Goal: Task Accomplishment & Management: Complete application form

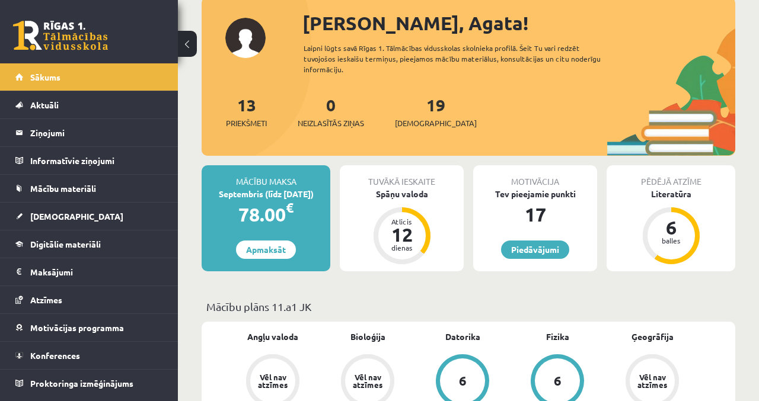
scroll to position [74, 0]
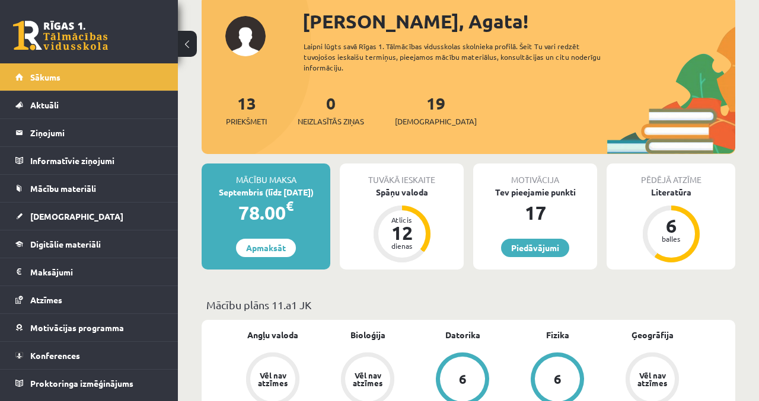
click at [434, 197] on div "Tuvākā ieskaite Spāņu valoda Atlicis 12 dienas" at bounding box center [402, 217] width 124 height 106
click at [408, 186] on div "Spāņu valoda" at bounding box center [402, 192] width 124 height 12
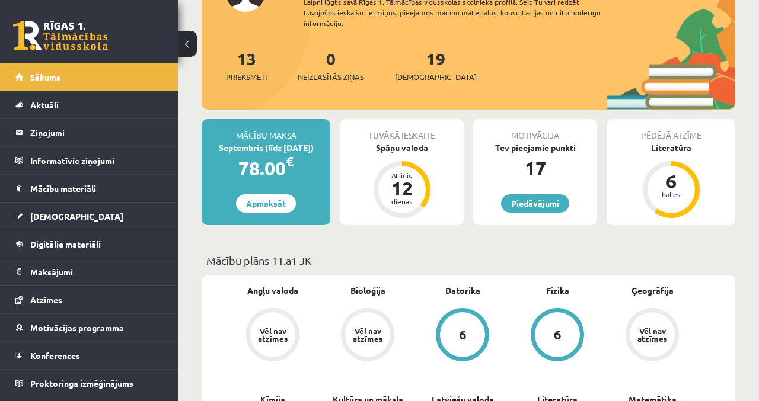
scroll to position [124, 0]
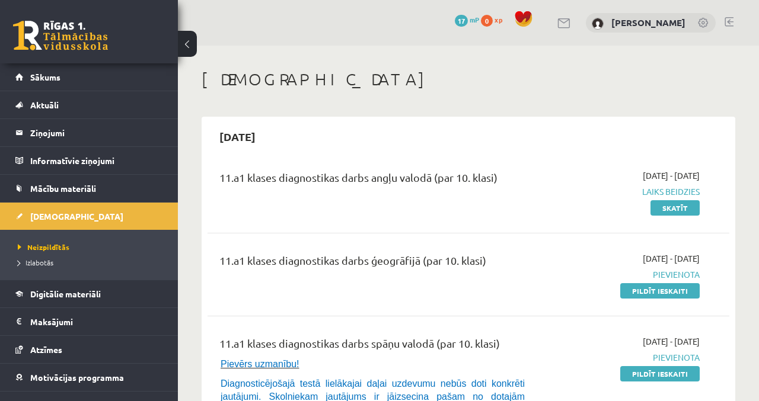
click at [652, 296] on link "Pildīt ieskaiti" at bounding box center [659, 290] width 79 height 15
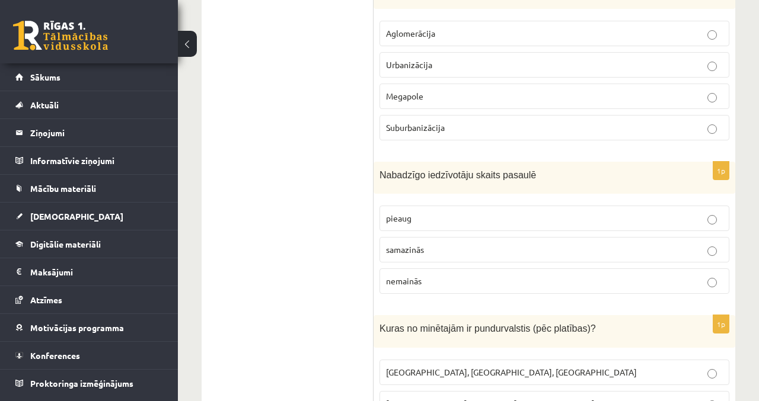
scroll to position [450, 0]
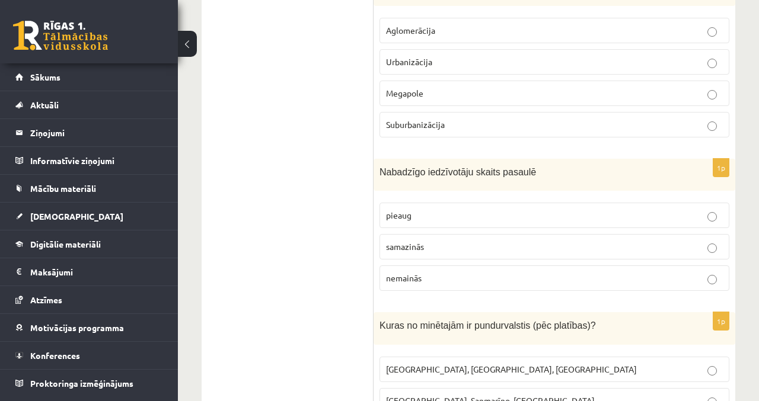
click at [495, 247] on p "samazinās" at bounding box center [554, 247] width 337 height 12
click at [640, 217] on p "pieaug" at bounding box center [554, 215] width 337 height 12
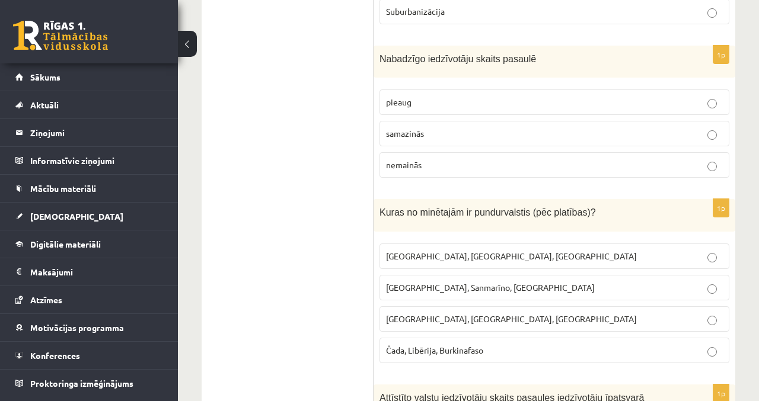
scroll to position [564, 0]
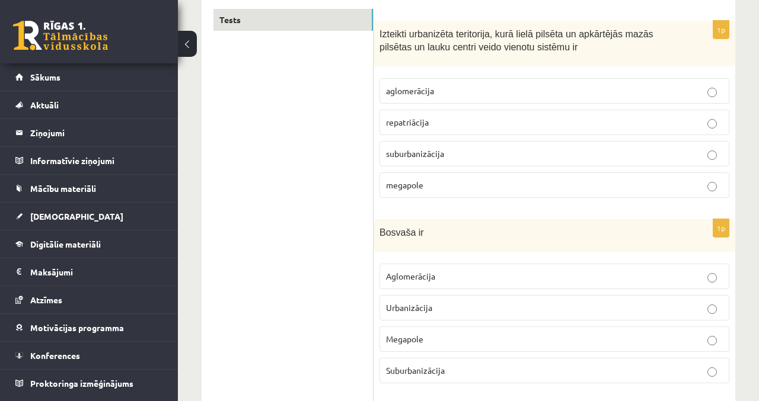
click at [529, 85] on p "aglomerācija" at bounding box center [554, 91] width 337 height 12
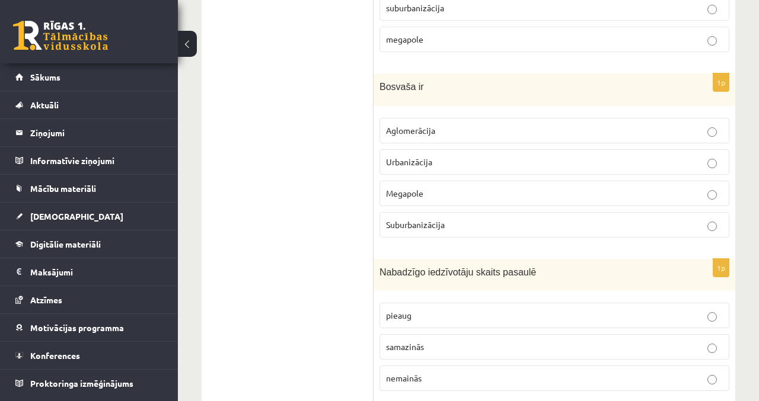
scroll to position [350, 0]
click at [701, 183] on label "Megapole" at bounding box center [554, 192] width 350 height 25
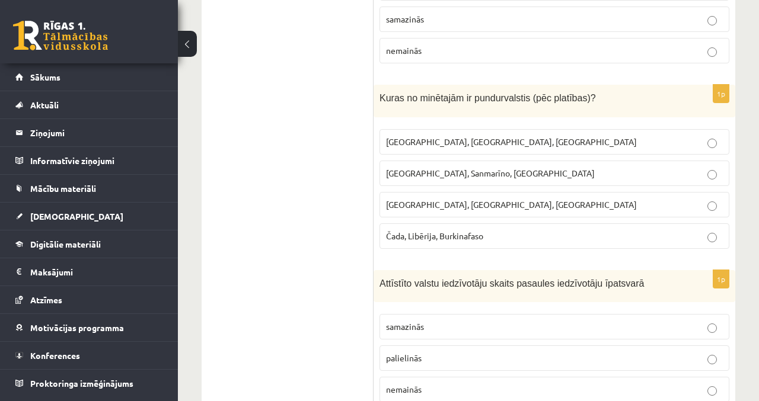
scroll to position [682, 0]
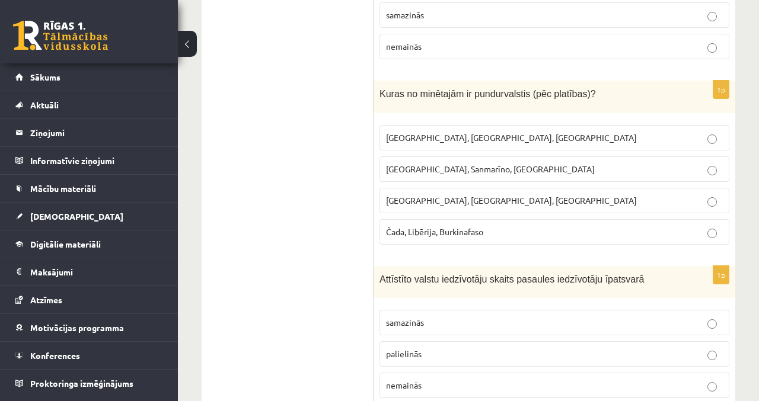
click at [584, 169] on p "Monako, Sanmarīno, Luksemburga" at bounding box center [554, 169] width 337 height 12
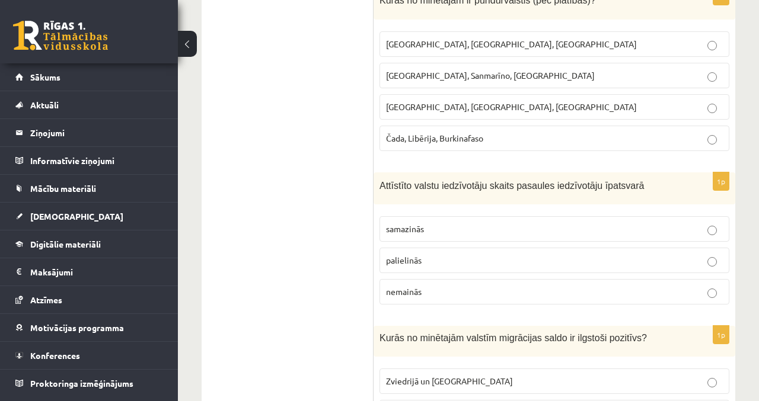
scroll to position [780, 0]
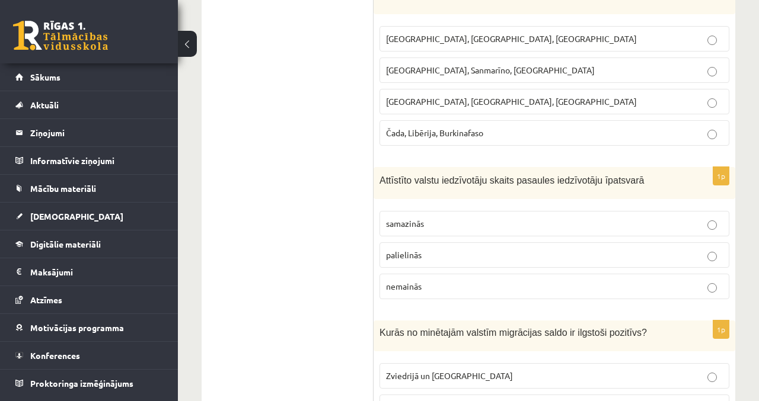
click at [510, 256] on label "palielinās" at bounding box center [554, 254] width 350 height 25
click at [527, 229] on label "samazinās" at bounding box center [554, 223] width 350 height 25
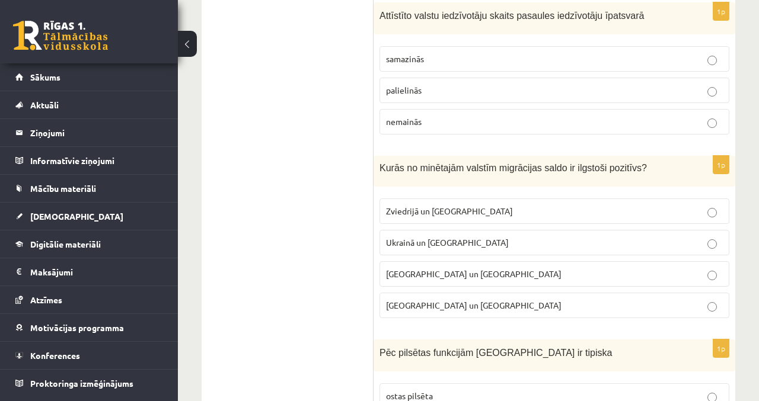
scroll to position [957, 0]
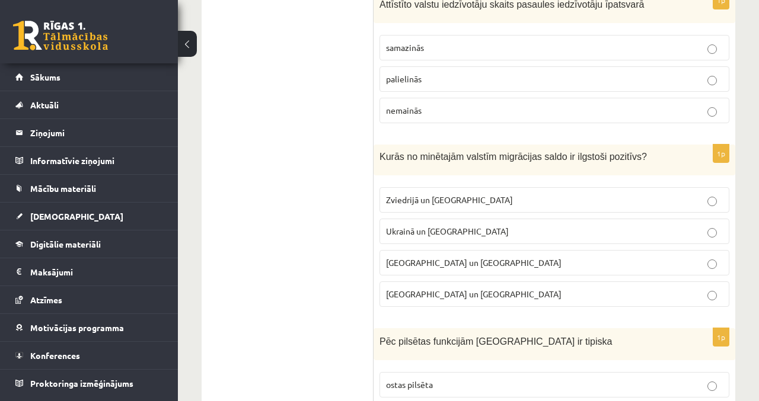
click at [491, 264] on label "Sīrijā un Afganistānā" at bounding box center [554, 262] width 350 height 25
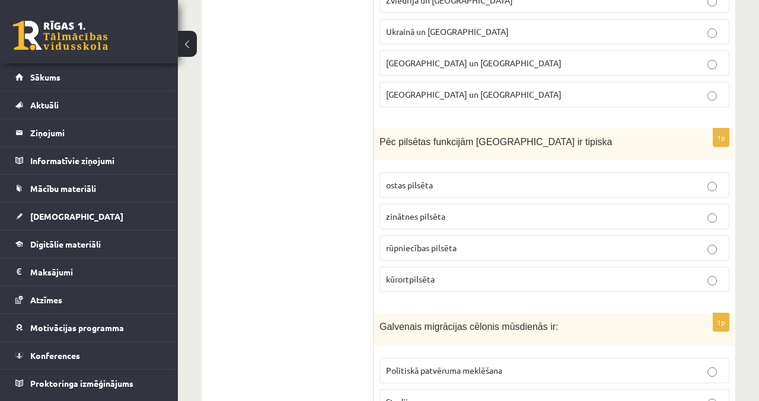
scroll to position [1156, 0]
click at [588, 276] on label "kūrortpilsēta" at bounding box center [554, 279] width 350 height 25
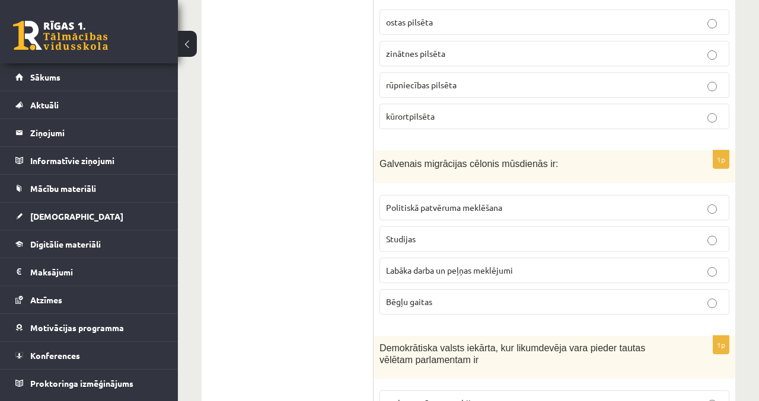
scroll to position [1320, 0]
click at [616, 298] on label "Bēgļu gaitas" at bounding box center [554, 301] width 350 height 25
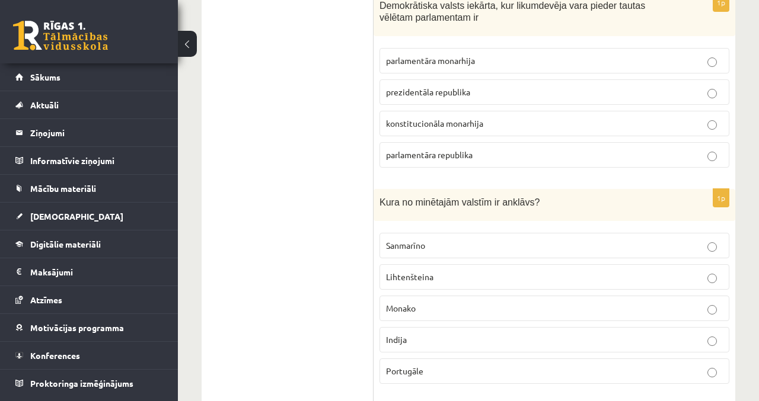
scroll to position [1663, 0]
click at [604, 270] on p "Lihtenšteina" at bounding box center [554, 276] width 337 height 12
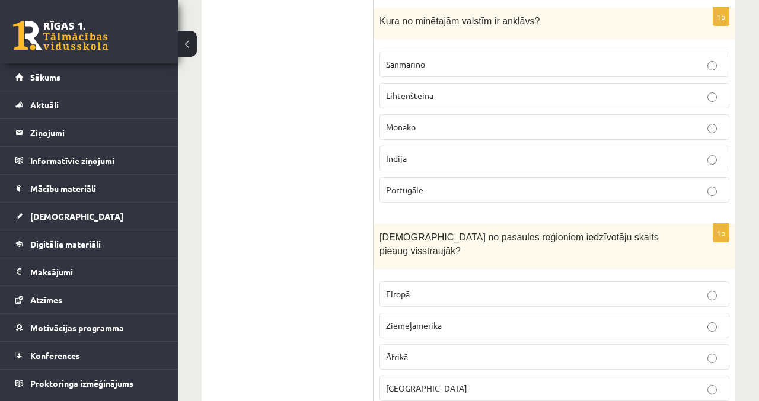
scroll to position [1844, 0]
click at [684, 350] on p "Āfrikā" at bounding box center [554, 356] width 337 height 12
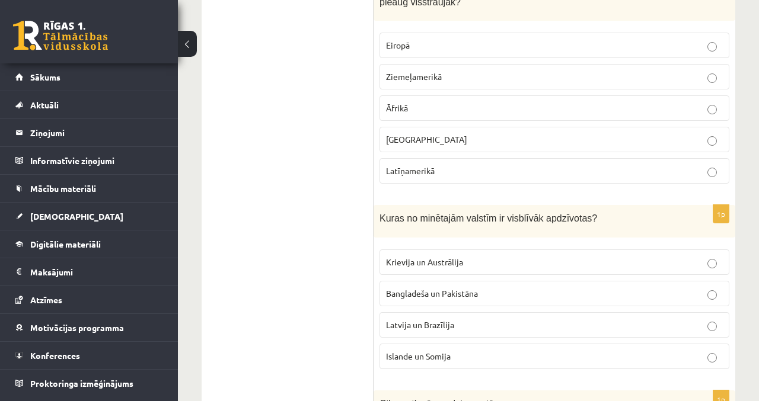
scroll to position [2073, 0]
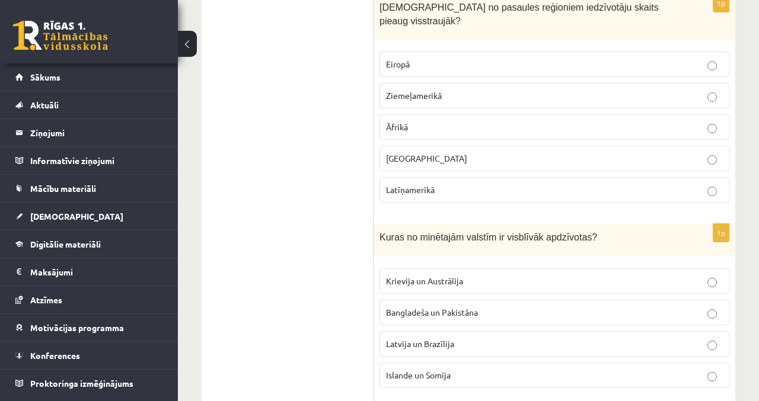
click at [501, 275] on p "Krievija un Austrālija" at bounding box center [554, 281] width 337 height 12
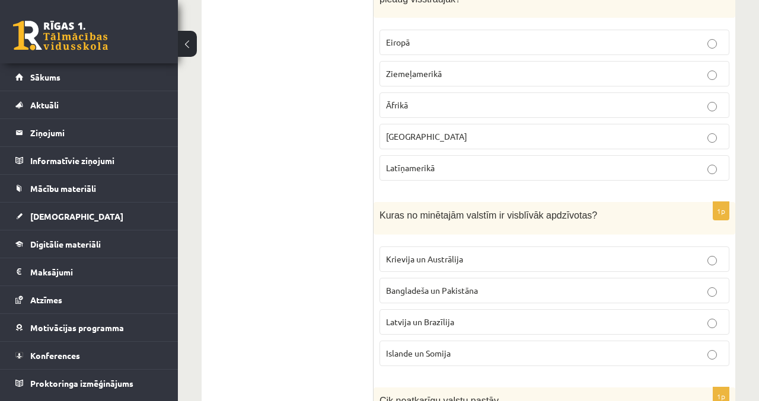
scroll to position [2106, 0]
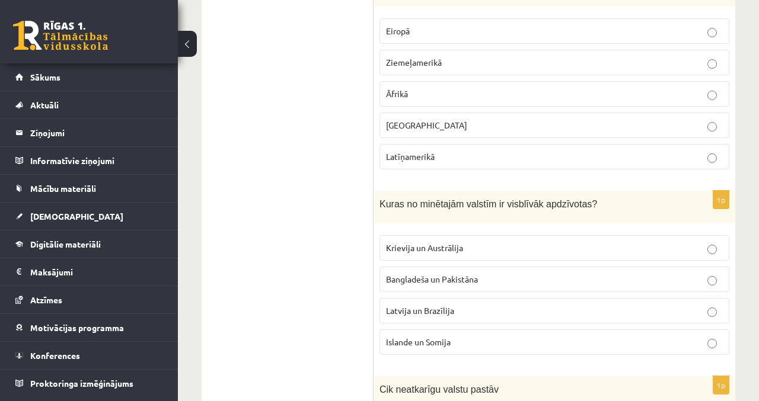
click at [568, 273] on p "Bangladeša un Pakistāna" at bounding box center [554, 279] width 337 height 12
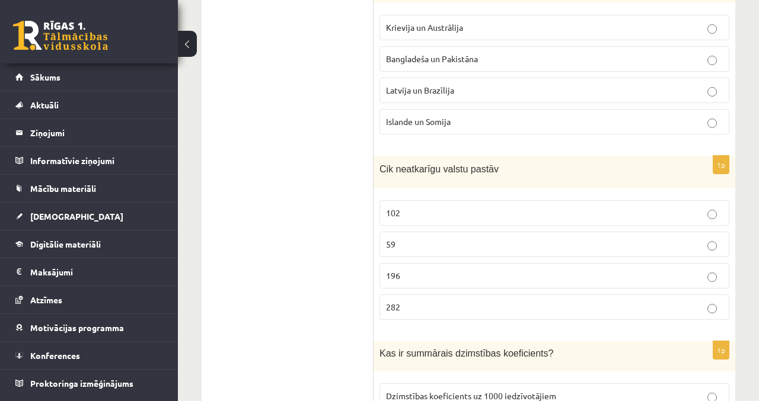
scroll to position [2327, 0]
click at [435, 269] on p "196" at bounding box center [554, 275] width 337 height 12
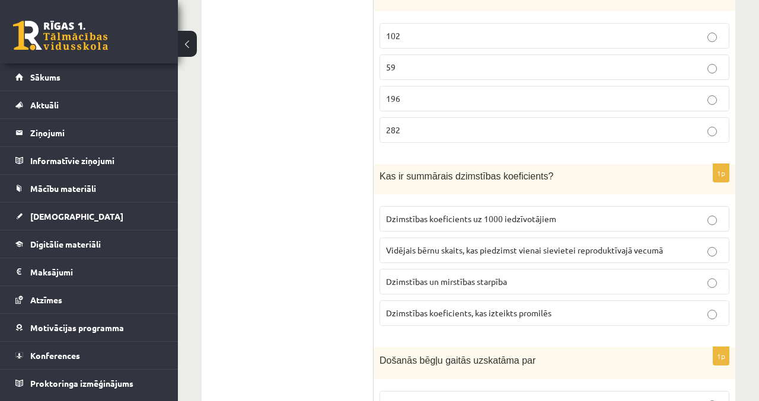
scroll to position [2515, 0]
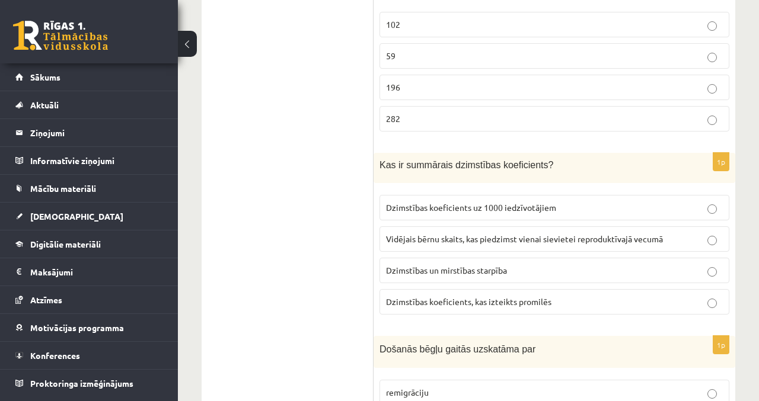
click at [692, 233] on p "Vidējais bērnu skaits, kas piedzimst vienai sievietei reproduktīvajā vecumā" at bounding box center [554, 239] width 337 height 12
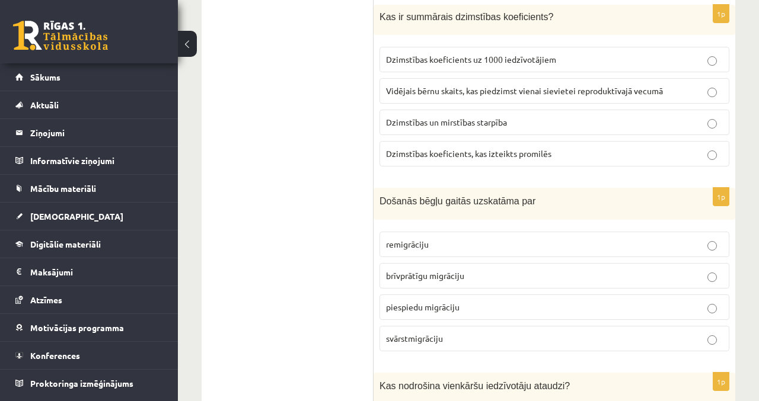
scroll to position [2663, 0]
click at [724, 263] on label "brīvprātīgu migrāciju" at bounding box center [554, 275] width 350 height 25
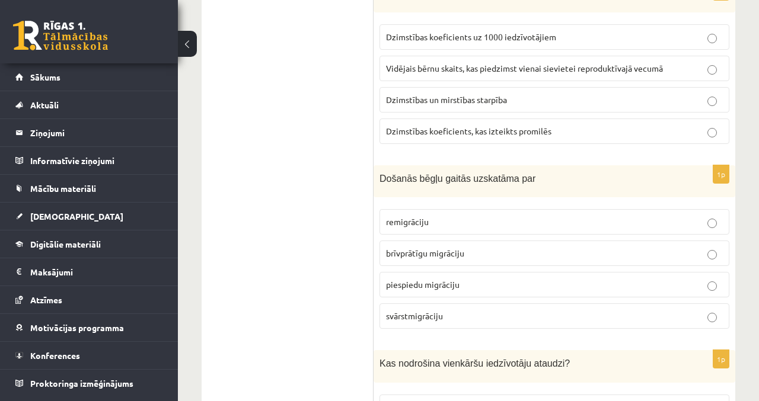
scroll to position [2686, 0]
click at [619, 278] on p "piespiedu migrāciju" at bounding box center [554, 284] width 337 height 12
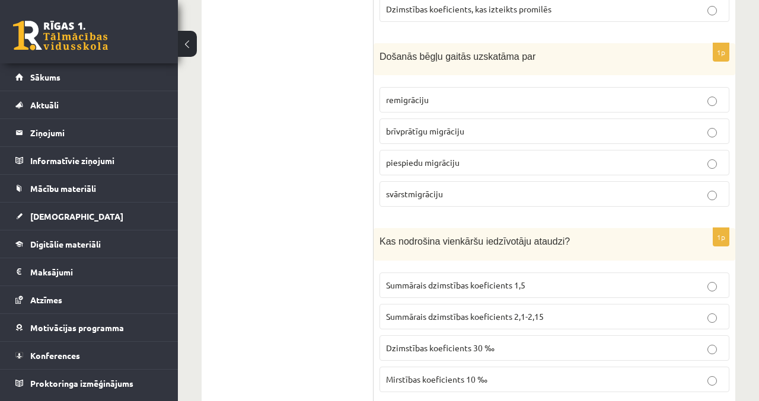
scroll to position [2785, 0]
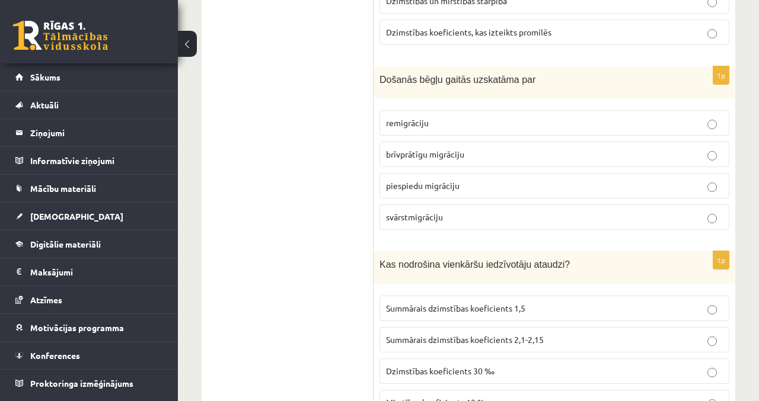
click at [725, 296] on label "Summārais dzimstības koeficients 1,5" at bounding box center [554, 308] width 350 height 25
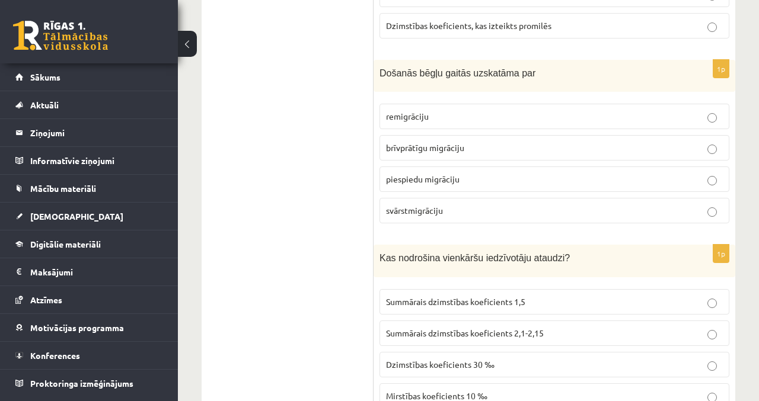
scroll to position [2792, 0]
click at [615, 320] on label "Summārais dzimstības koeficients 2,1-2,15" at bounding box center [554, 332] width 350 height 25
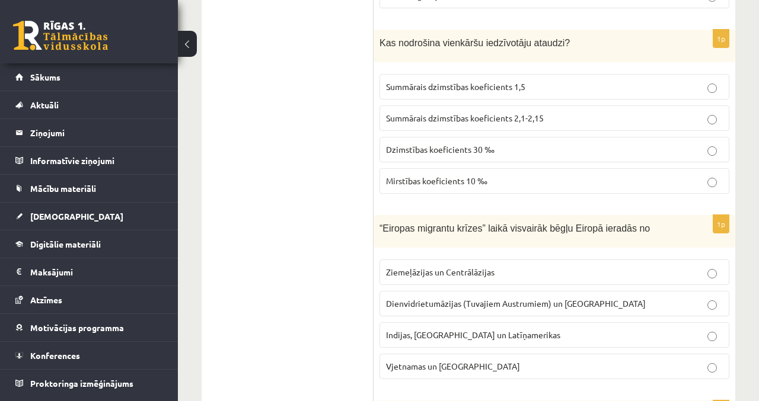
scroll to position [3009, 0]
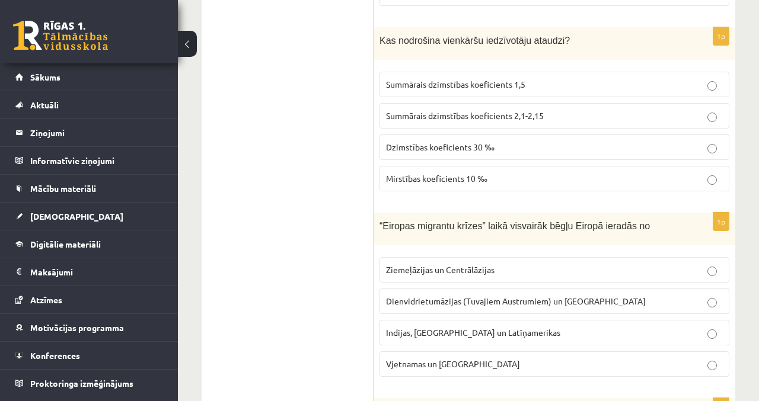
click at [594, 295] on p "Dienvidrietumāzijas (Tuvajiem Austrumiem) un Āfrikas" at bounding box center [554, 301] width 337 height 12
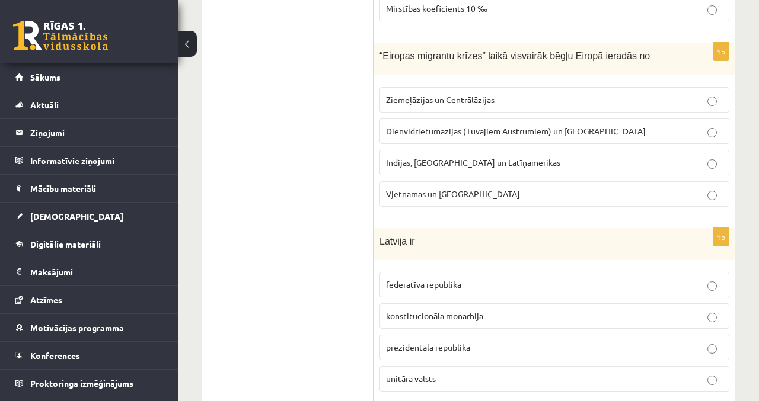
scroll to position [3179, 0]
click at [715, 335] on label "prezidentāla republika" at bounding box center [554, 347] width 350 height 25
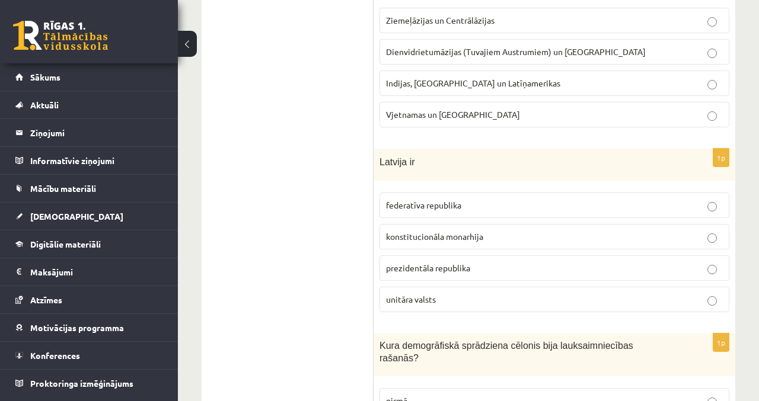
scroll to position [3258, 0]
click at [616, 287] on label "unitāra valsts" at bounding box center [554, 299] width 350 height 25
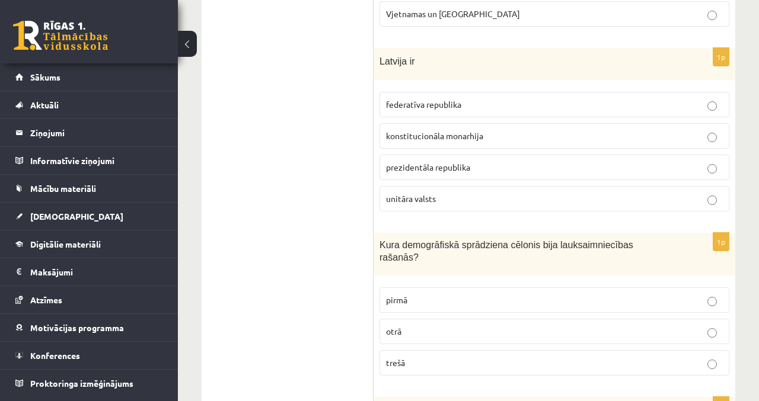
scroll to position [3361, 0]
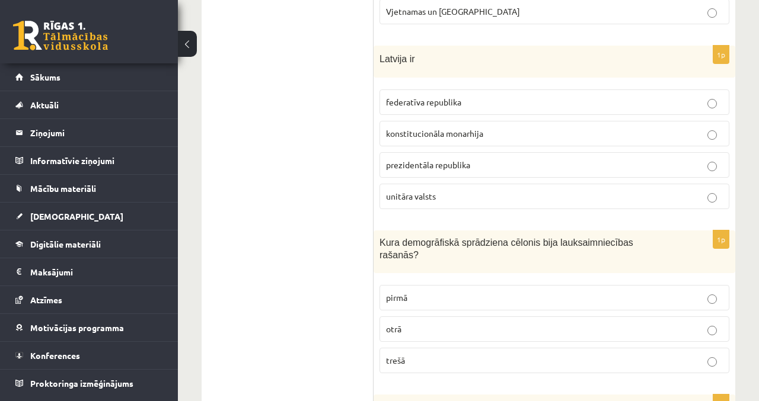
click at [618, 323] on p "otrā" at bounding box center [554, 329] width 337 height 12
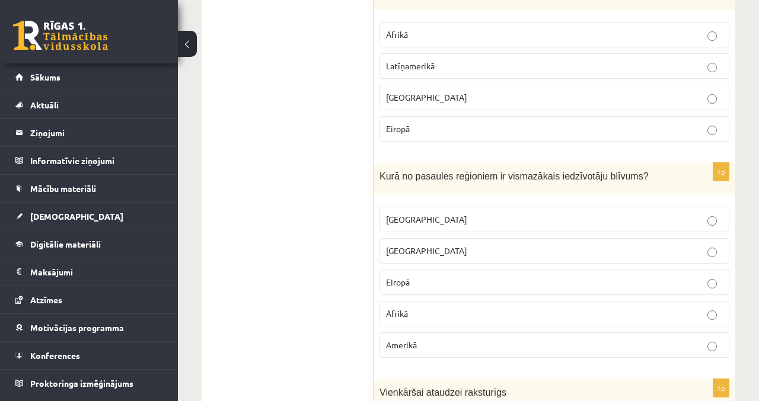
scroll to position [3779, 0]
click at [484, 213] on p "Austrālijā" at bounding box center [554, 219] width 337 height 12
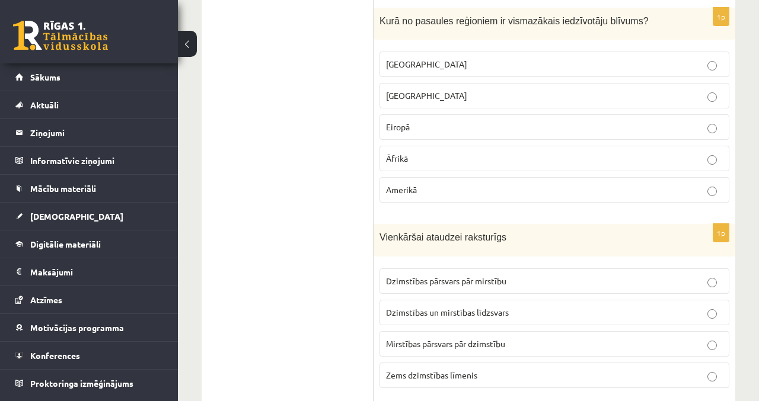
scroll to position [3958, 0]
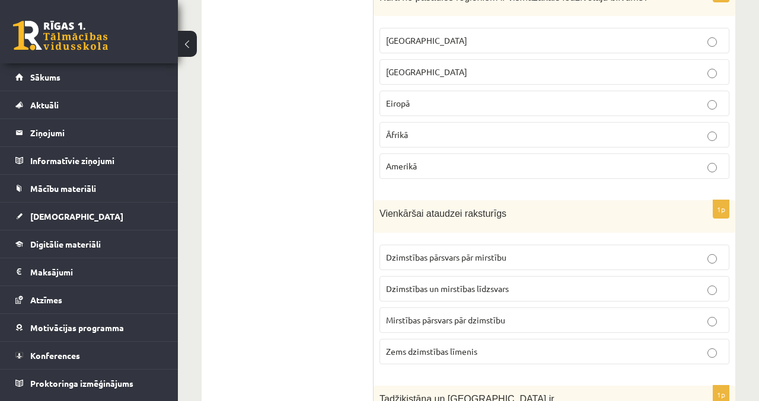
click at [544, 251] on p "Dzimstības pārsvars pār mirstību" at bounding box center [554, 257] width 337 height 12
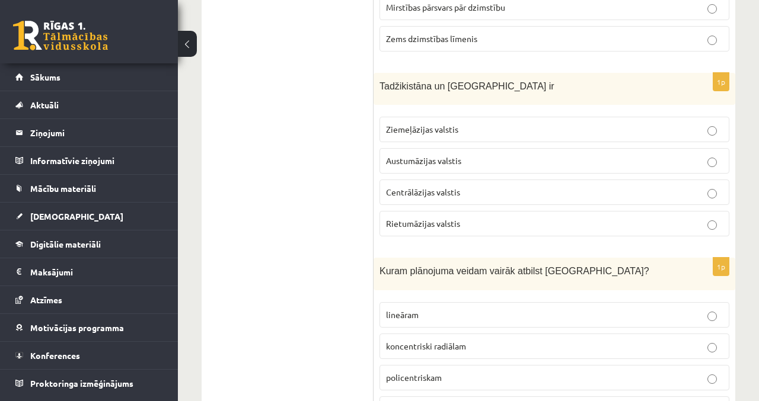
scroll to position [4270, 0]
click at [503, 187] on p "Centrālāzijas valstis" at bounding box center [554, 193] width 337 height 12
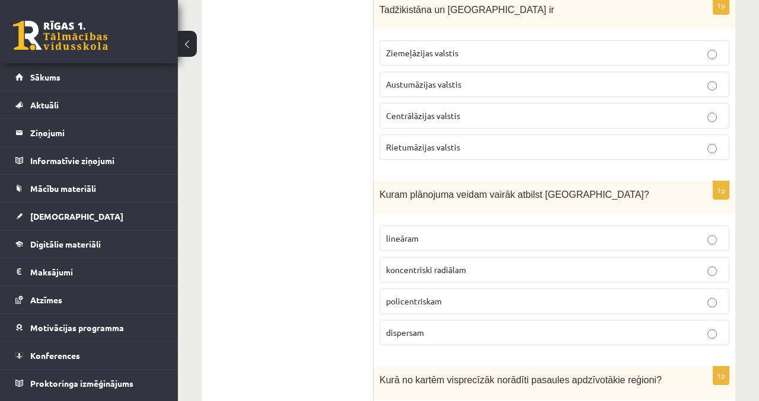
scroll to position [4348, 0]
click at [680, 263] on p "koncentriski radiālam" at bounding box center [554, 269] width 337 height 12
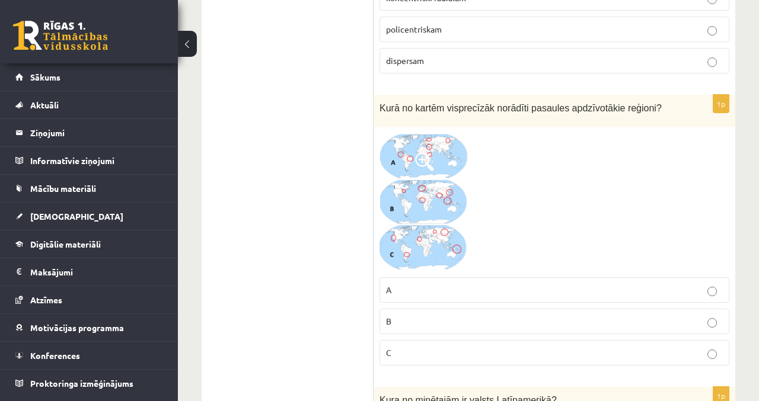
scroll to position [4619, 0]
click at [614, 315] on p "B" at bounding box center [554, 321] width 337 height 12
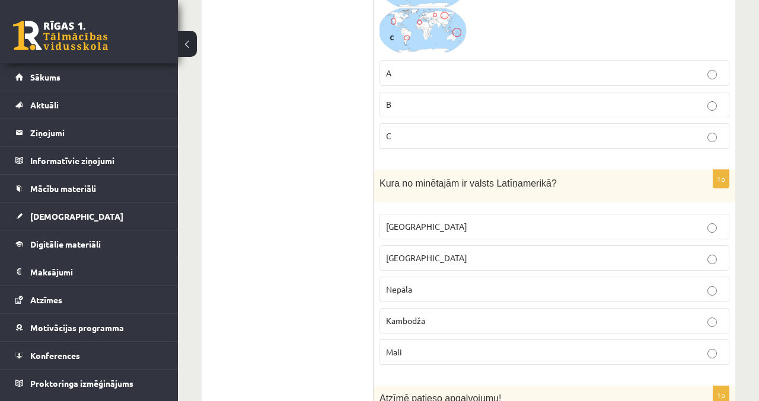
scroll to position [4838, 0]
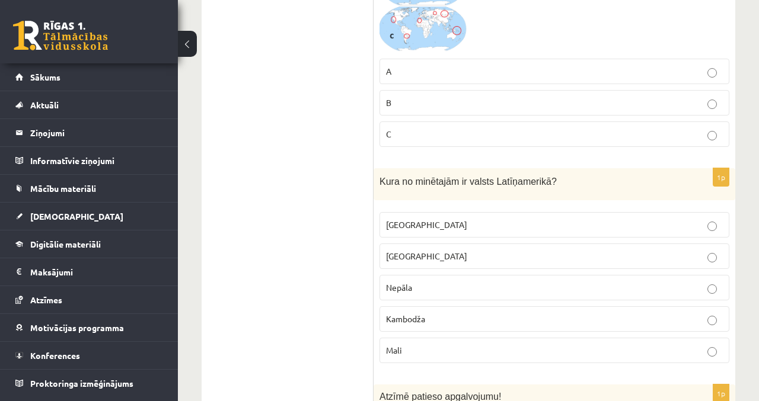
click at [514, 212] on label "Meksika" at bounding box center [554, 224] width 350 height 25
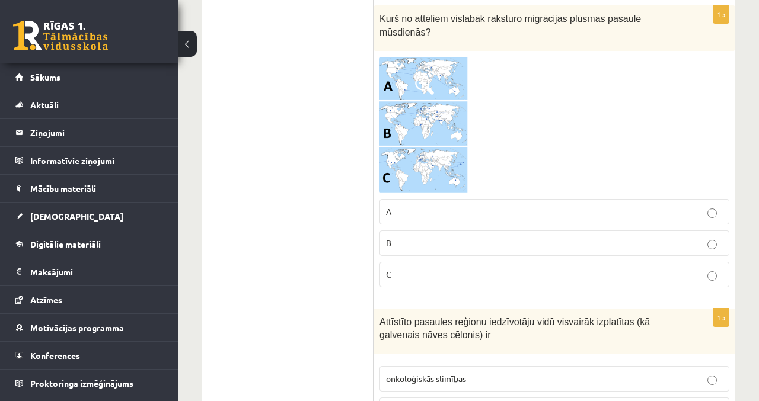
scroll to position [5613, 0]
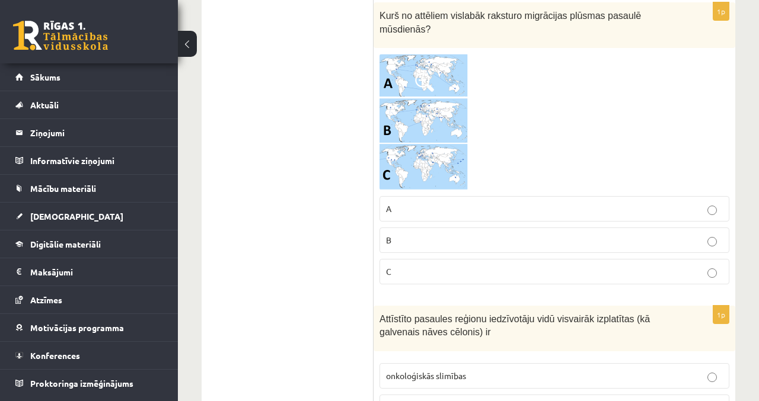
click at [470, 363] on label "onkoloģiskās slimības" at bounding box center [554, 375] width 350 height 25
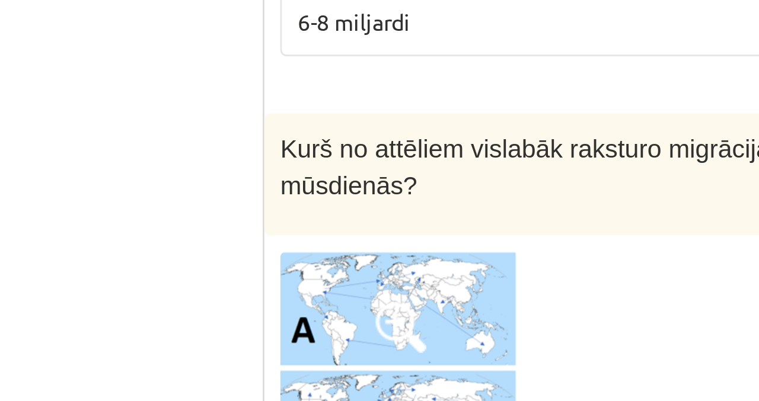
scroll to position [5425, 0]
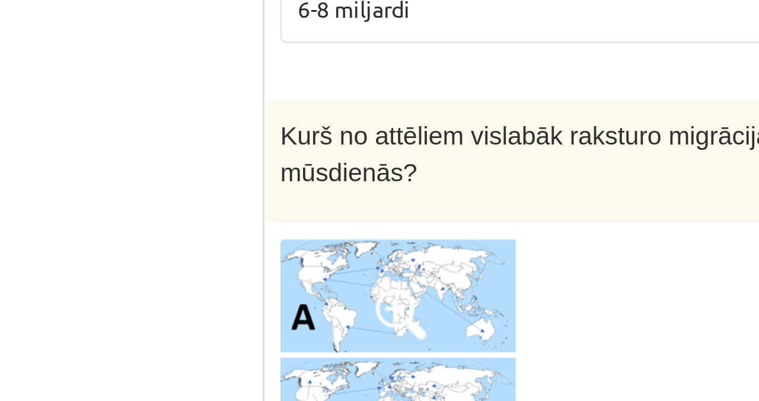
click at [484, 258] on div at bounding box center [554, 310] width 350 height 136
click at [484, 254] on div at bounding box center [554, 310] width 350 height 136
click at [485, 249] on div at bounding box center [554, 310] width 350 height 136
click at [487, 243] on div at bounding box center [554, 310] width 350 height 136
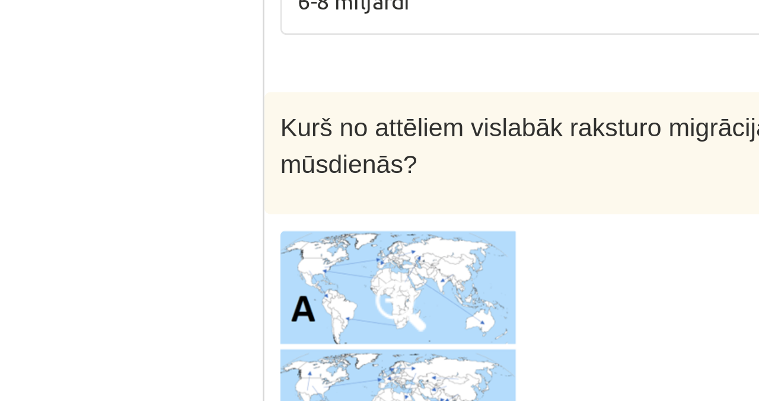
click at [496, 242] on div at bounding box center [554, 310] width 350 height 136
click at [498, 242] on div at bounding box center [554, 310] width 350 height 136
click at [499, 242] on div at bounding box center [554, 310] width 350 height 136
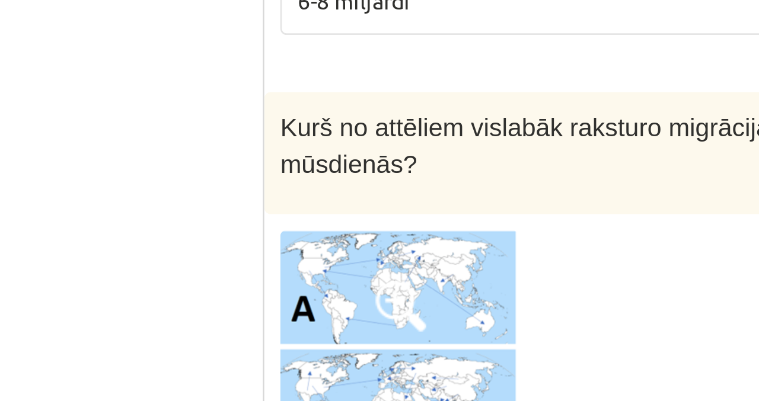
click at [500, 242] on div at bounding box center [554, 310] width 350 height 136
click at [497, 242] on div at bounding box center [554, 310] width 350 height 136
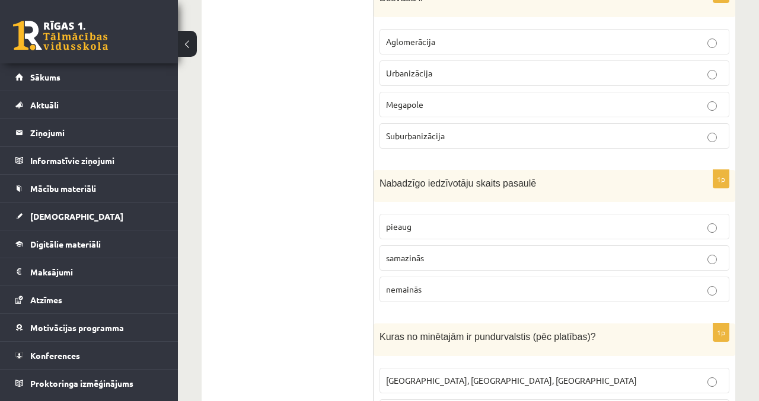
scroll to position [0, 0]
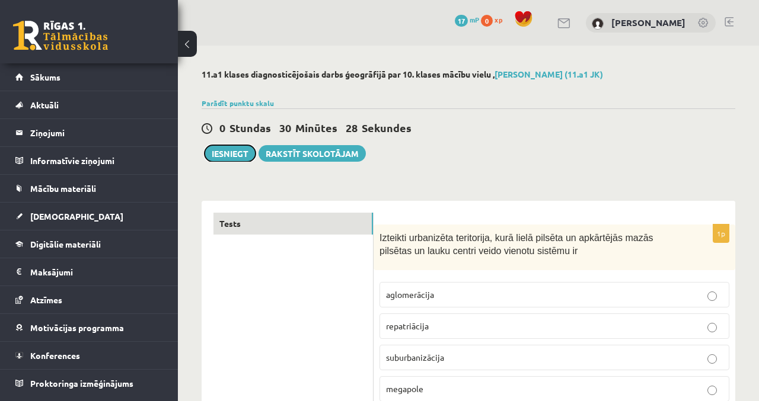
click at [236, 156] on button "Iesniegt" at bounding box center [229, 153] width 51 height 17
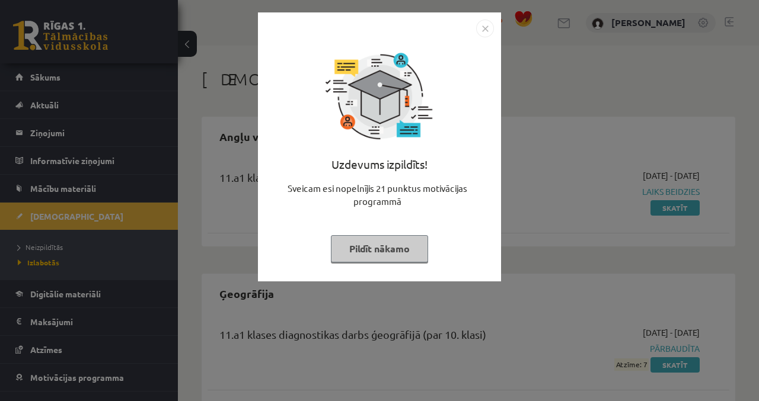
click at [484, 29] on img "Close" at bounding box center [485, 29] width 18 height 18
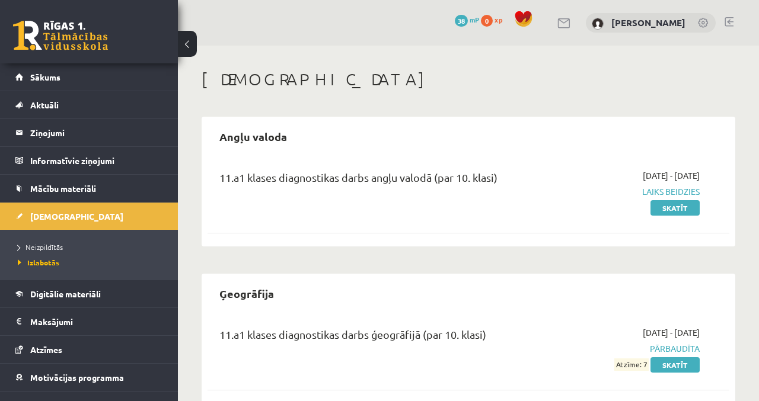
click at [683, 206] on link "Skatīt" at bounding box center [674, 207] width 49 height 15
click at [693, 212] on link "Skatīt" at bounding box center [674, 207] width 49 height 15
click at [695, 362] on link "Skatīt" at bounding box center [674, 364] width 49 height 15
click at [82, 74] on link "Sākums" at bounding box center [89, 76] width 148 height 27
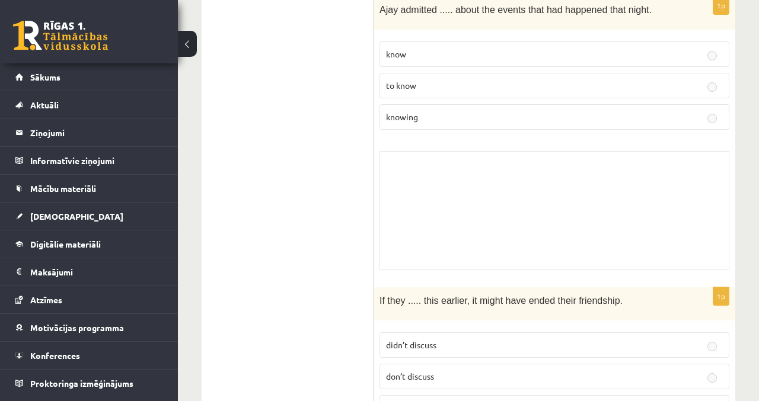
scroll to position [5757, 0]
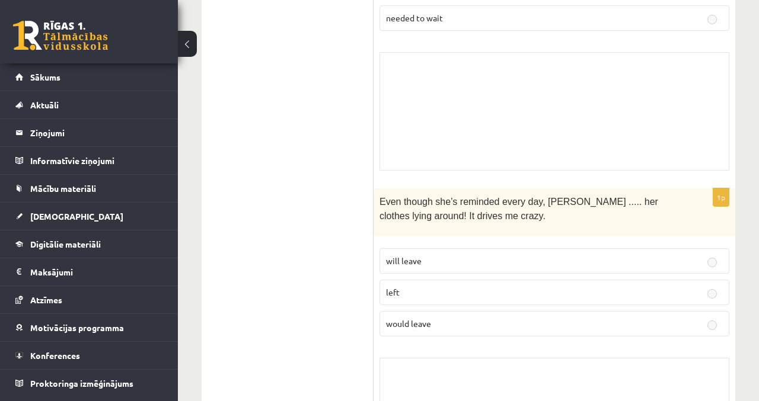
click at [674, 242] on fieldset "will leave left would leave" at bounding box center [554, 291] width 350 height 98
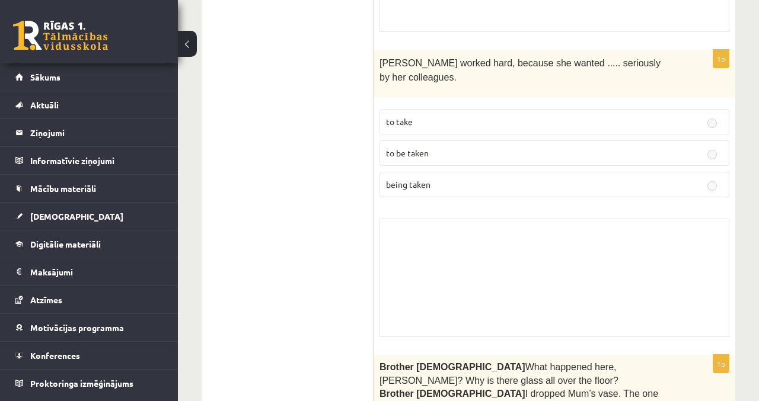
scroll to position [0, 0]
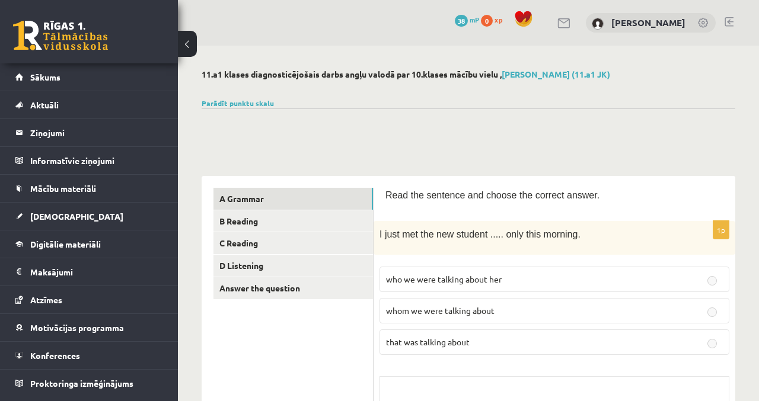
click at [315, 216] on link "B Reading" at bounding box center [292, 221] width 159 height 22
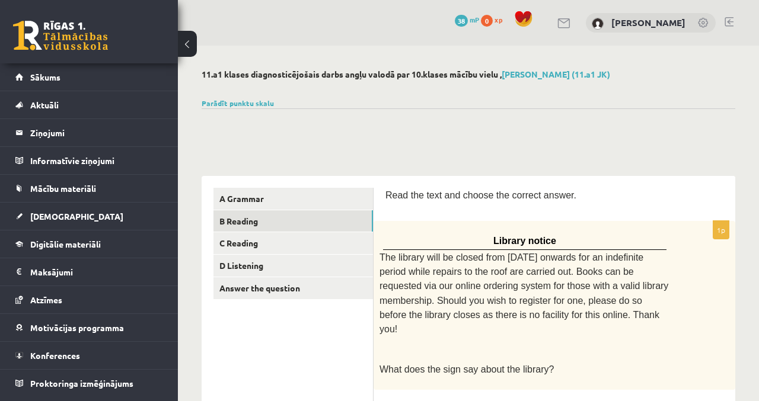
click at [344, 252] on link "C Reading" at bounding box center [292, 243] width 159 height 22
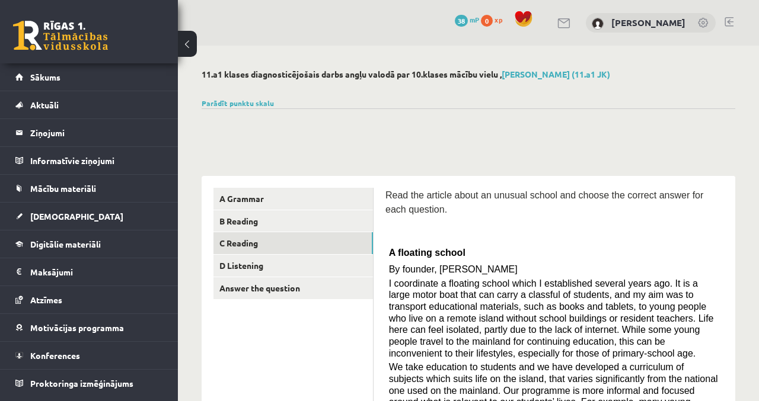
click at [340, 270] on link "D Listening" at bounding box center [292, 266] width 159 height 22
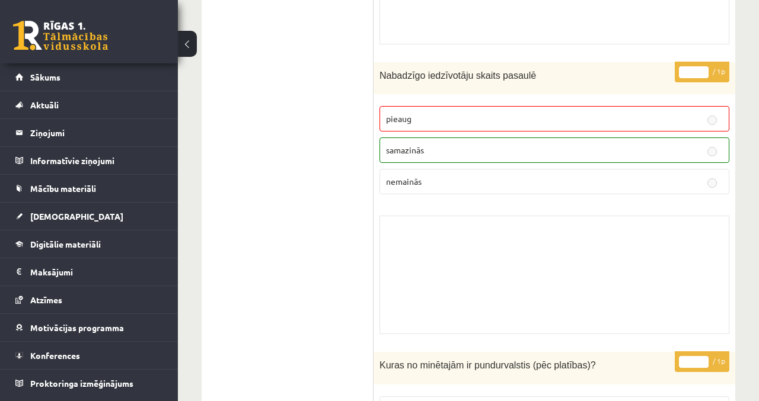
scroll to position [795, 0]
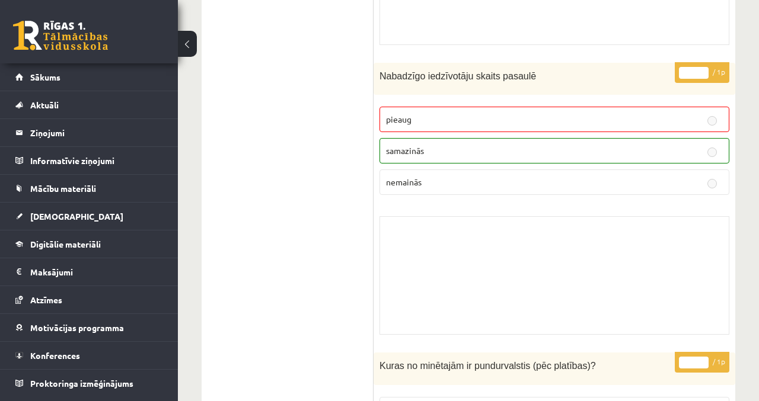
click at [680, 148] on p "samazinās" at bounding box center [554, 151] width 337 height 12
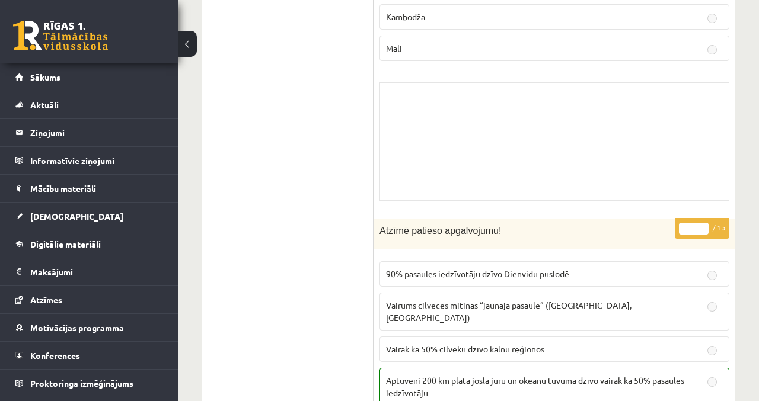
scroll to position [8522, 0]
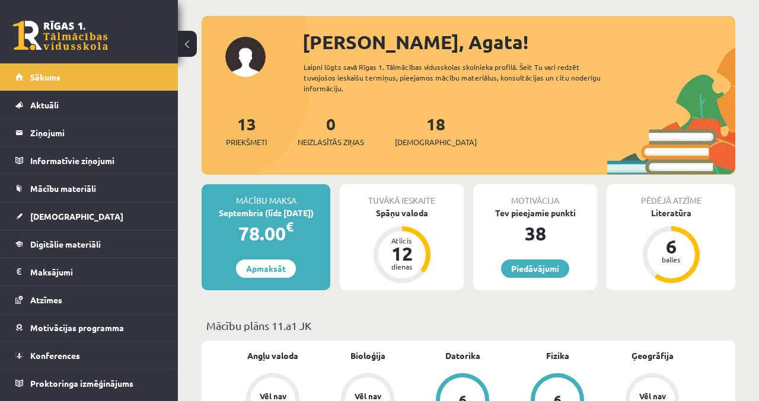
scroll to position [56, 0]
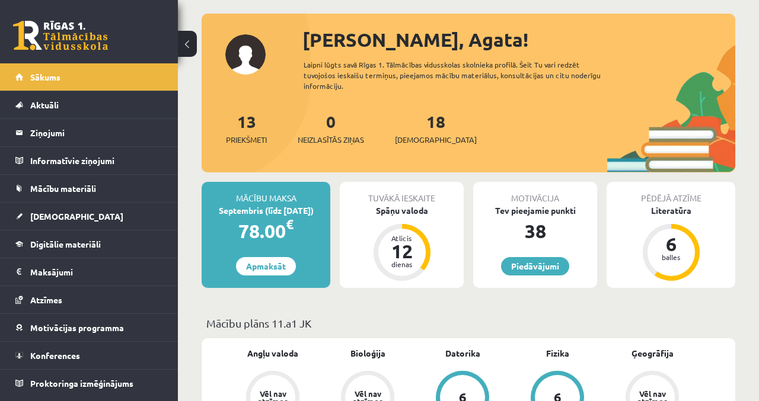
click at [423, 204] on div "Spāņu valoda" at bounding box center [402, 210] width 124 height 12
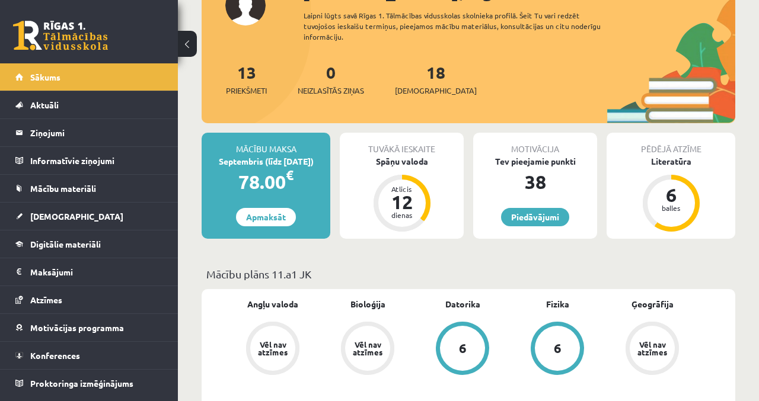
scroll to position [105, 0]
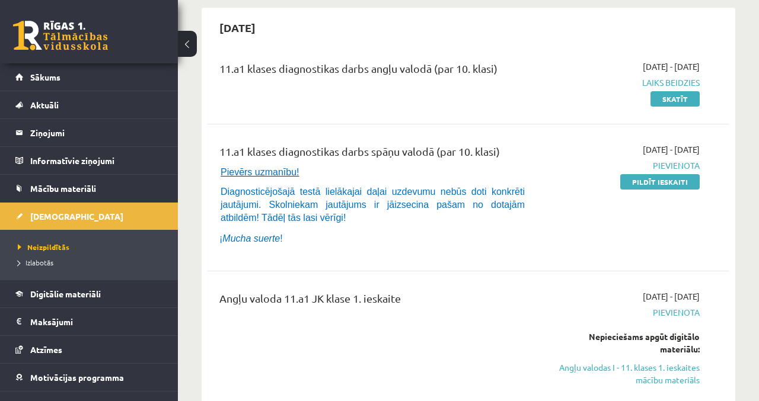
scroll to position [110, 0]
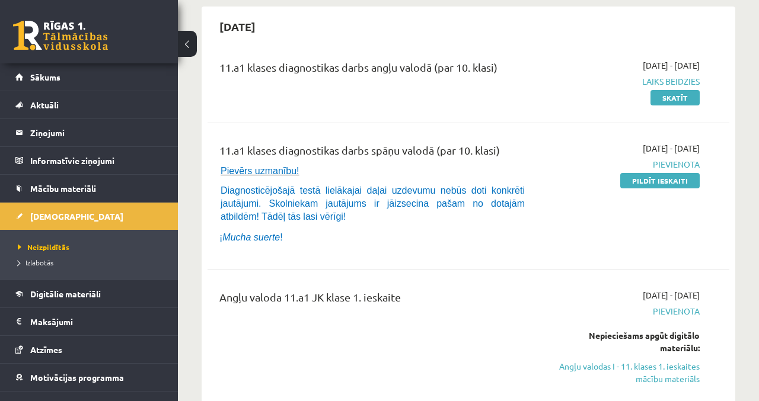
click at [661, 378] on link "Angļu valodas I - 11. klases 1. ieskaites mācību materiāls" at bounding box center [625, 372] width 148 height 25
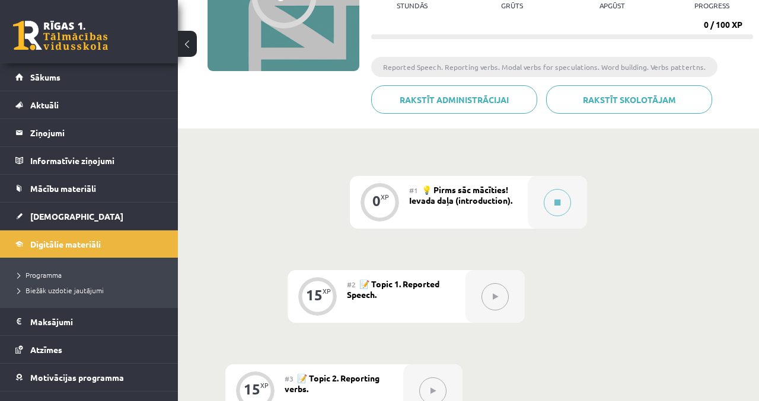
scroll to position [170, 0]
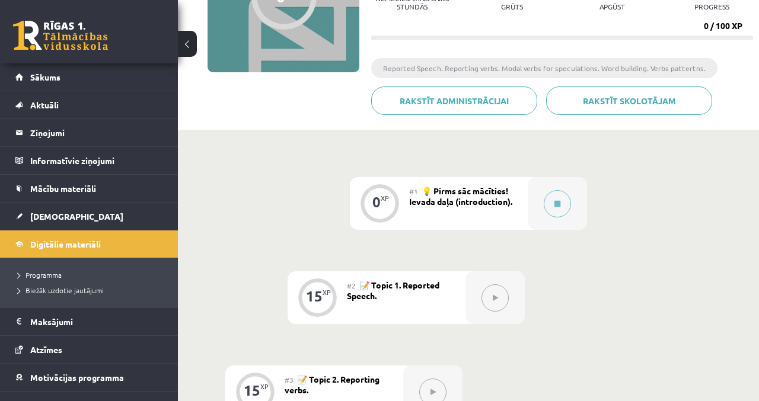
click at [495, 300] on icon at bounding box center [494, 298] width 5 height 7
click at [496, 295] on icon at bounding box center [494, 298] width 5 height 7
click at [549, 215] on div at bounding box center [556, 203] width 59 height 53
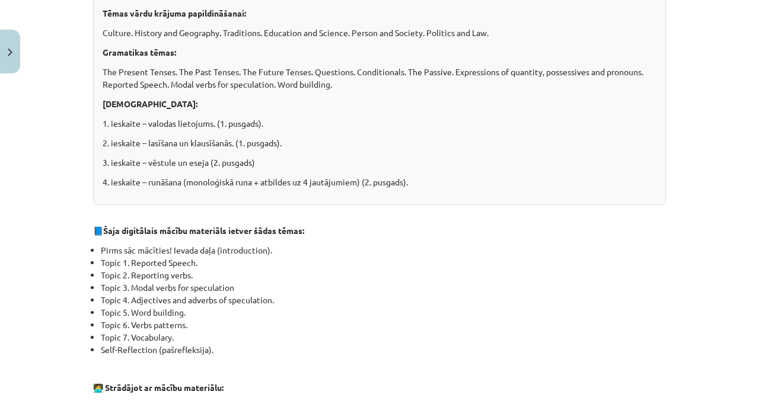
scroll to position [794, 0]
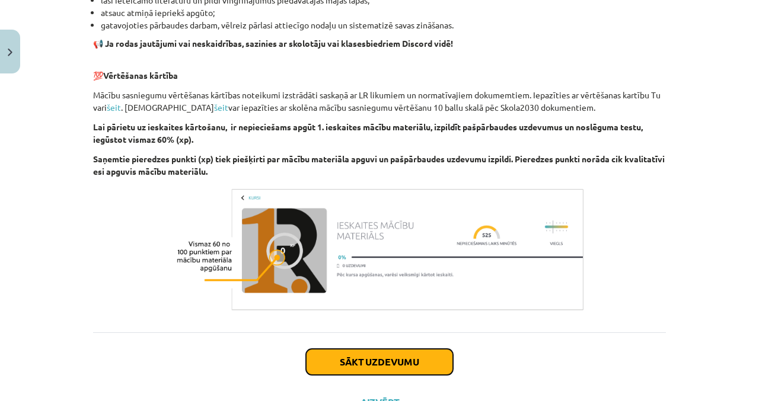
click at [420, 360] on button "Sākt uzdevumu" at bounding box center [379, 362] width 147 height 26
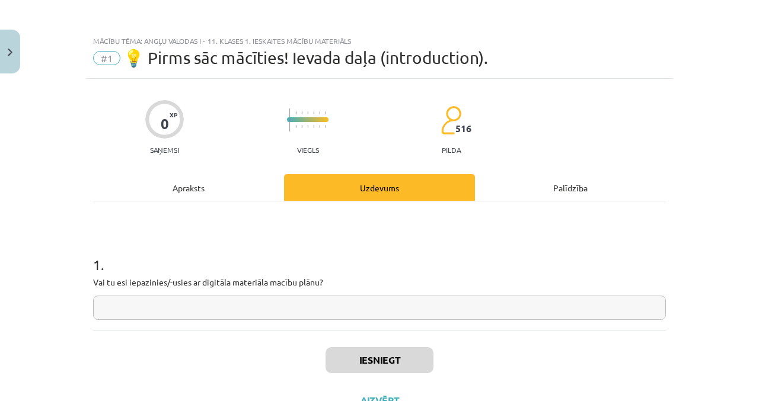
click at [438, 305] on input "text" at bounding box center [379, 308] width 572 height 24
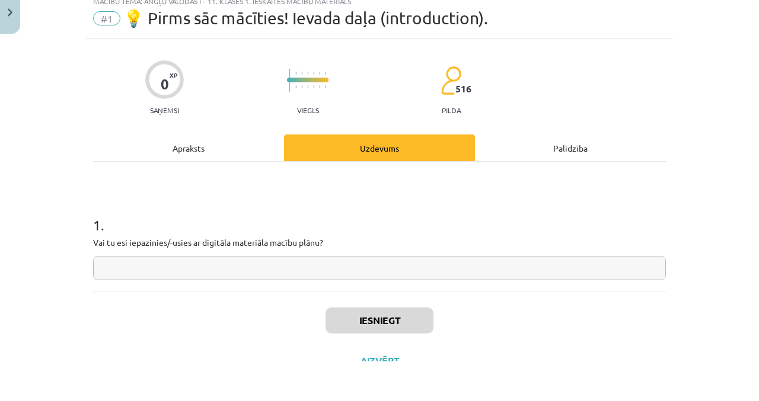
scroll to position [170, 0]
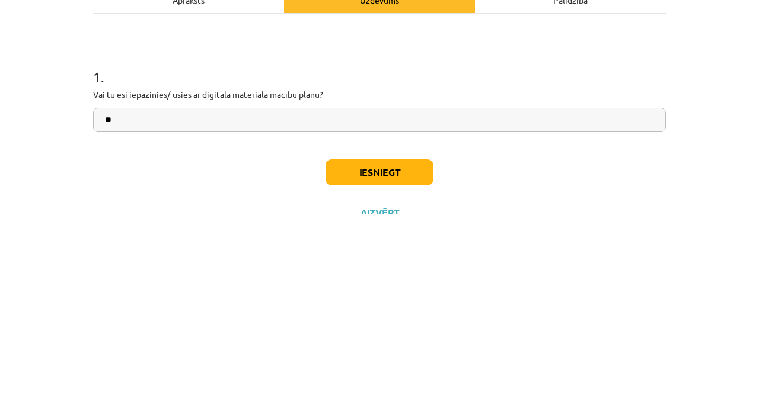
type input "**"
click at [415, 359] on button "Iesniegt" at bounding box center [379, 360] width 108 height 26
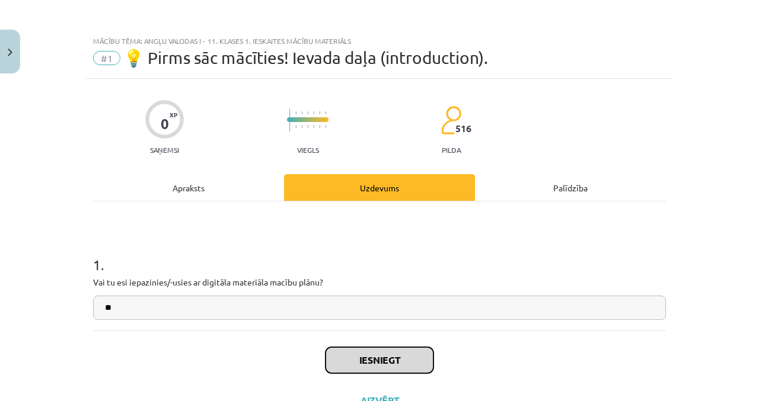
click at [407, 357] on button "Iesniegt" at bounding box center [379, 360] width 108 height 26
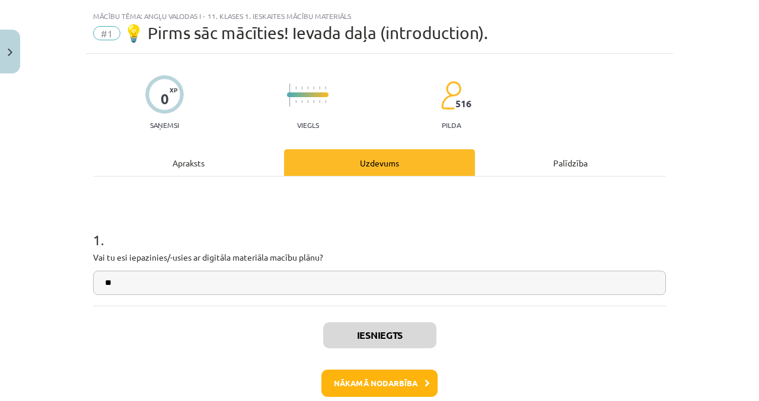
scroll to position [36, 0]
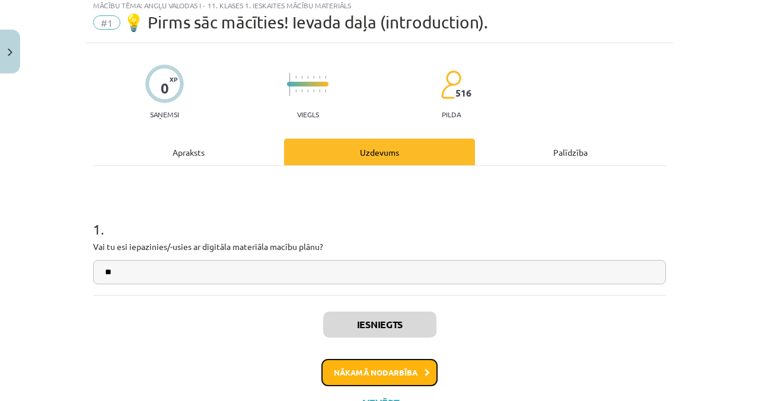
click at [415, 375] on button "Nākamā nodarbība" at bounding box center [379, 372] width 116 height 27
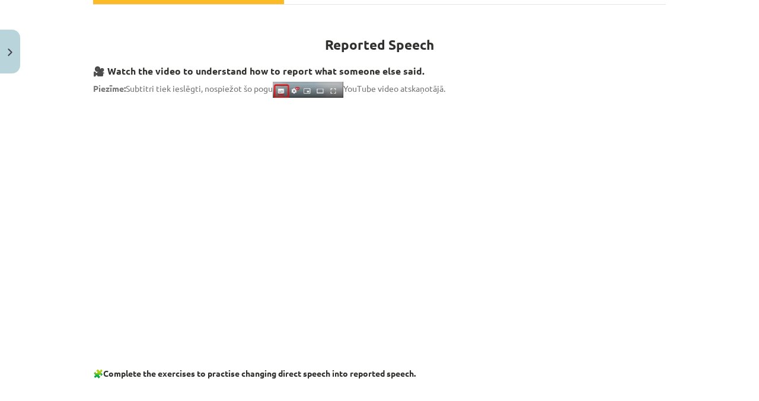
scroll to position [0, 0]
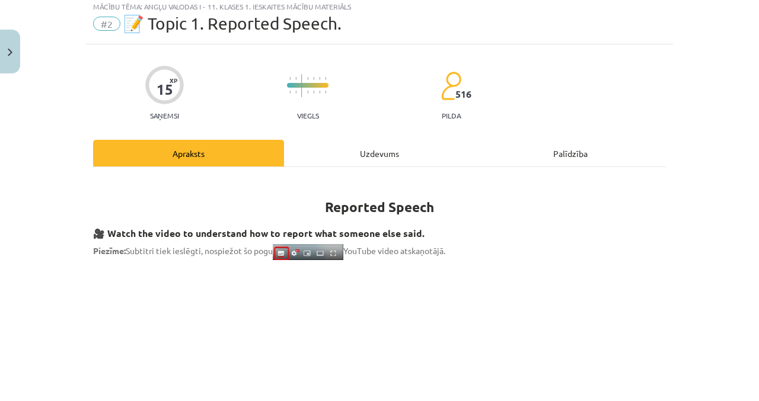
click at [403, 153] on div "Uzdevums" at bounding box center [379, 153] width 191 height 27
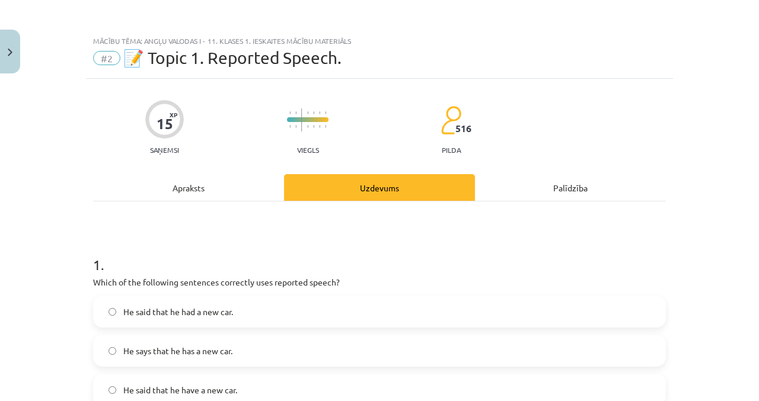
click at [213, 189] on div "Apraksts" at bounding box center [188, 187] width 191 height 27
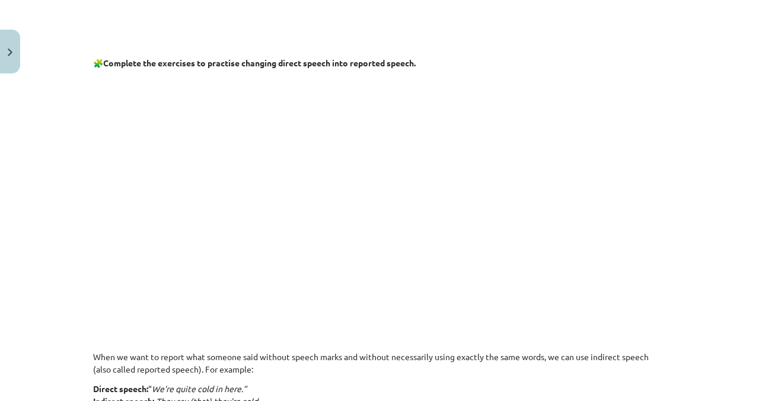
scroll to position [506, 0]
click at [647, 122] on p at bounding box center [379, 192] width 572 height 228
click at [580, 127] on p at bounding box center [379, 192] width 572 height 228
click at [95, 209] on p at bounding box center [379, 192] width 572 height 228
click at [607, 162] on p at bounding box center [379, 192] width 572 height 228
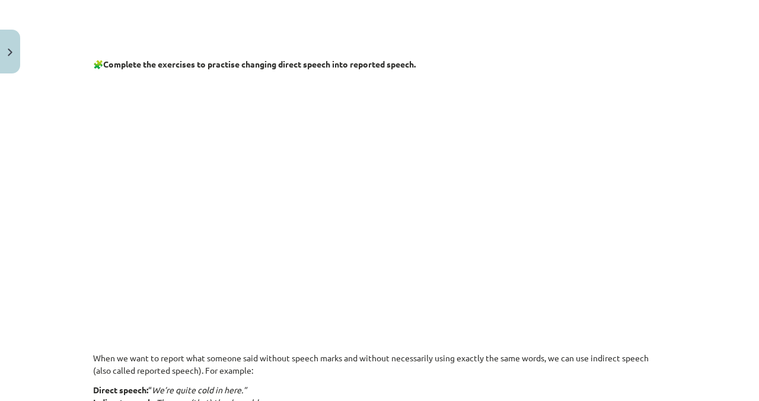
click at [599, 162] on p at bounding box center [379, 192] width 572 height 228
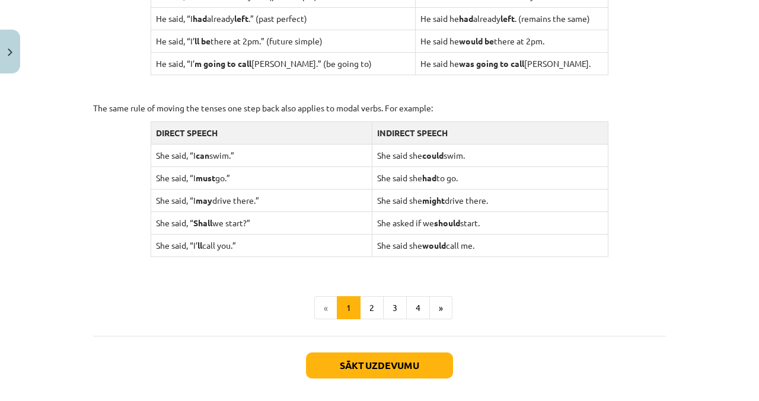
scroll to position [1146, 0]
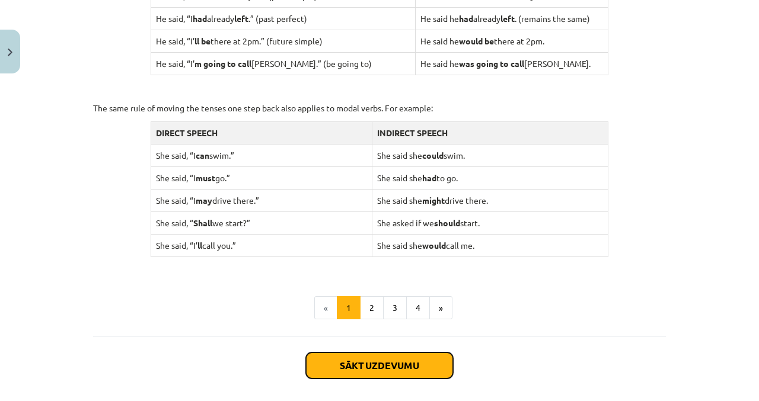
click at [420, 365] on button "Sākt uzdevumu" at bounding box center [379, 366] width 147 height 26
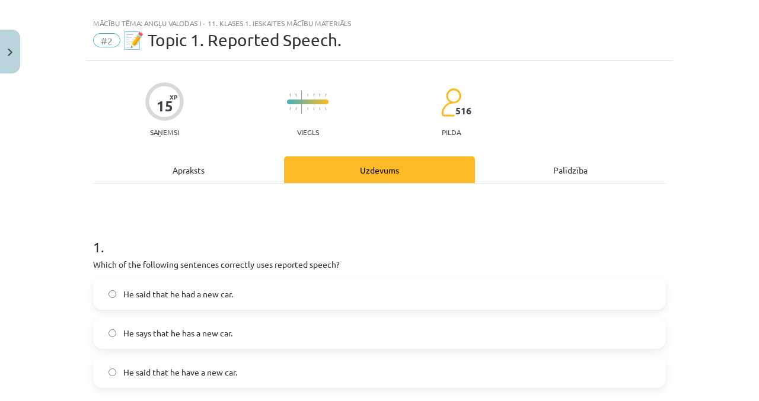
scroll to position [0, 0]
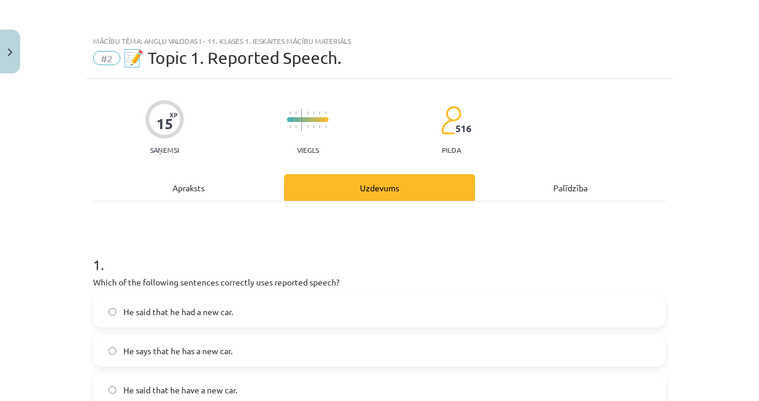
click at [81, 239] on div "Mācību tēma: Angļu valodas i - 11. klases 1. ieskaites mācību materiāls #2 📝 To…" at bounding box center [379, 200] width 759 height 401
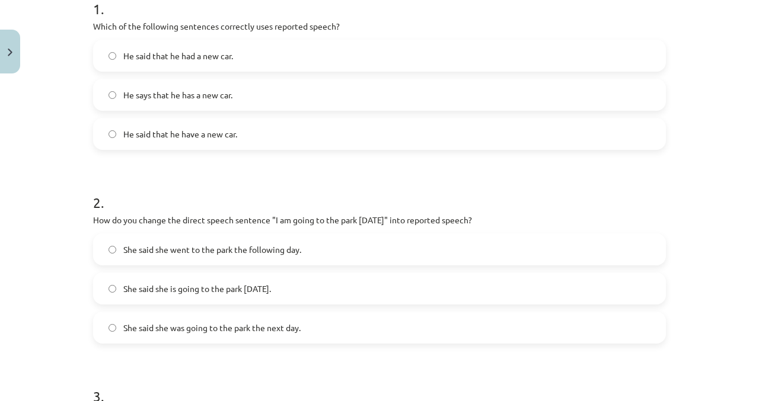
scroll to position [257, 0]
click at [58, 238] on div "Mācību tēma: Angļu valodas i - 11. klases 1. ieskaites mācību materiāls #2 📝 To…" at bounding box center [379, 200] width 759 height 401
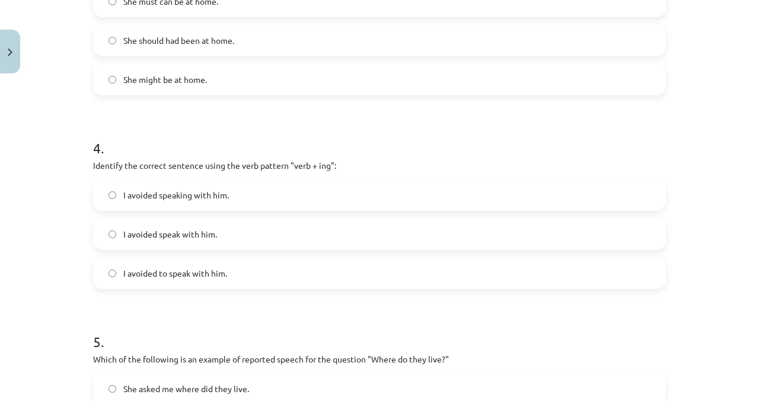
scroll to position [696, 0]
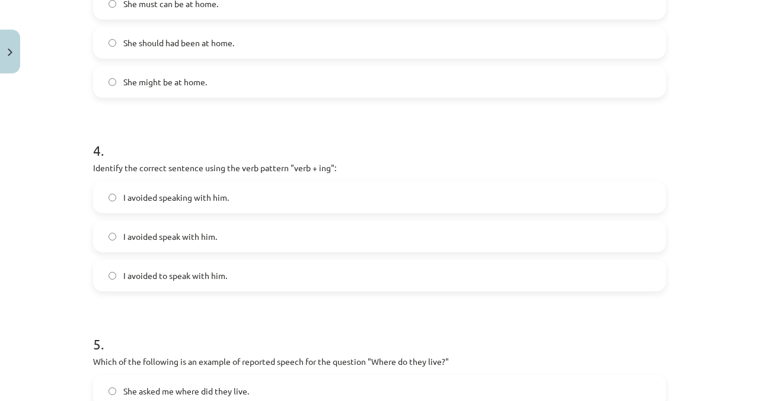
click at [126, 204] on label "I avoided speaking with him." at bounding box center [379, 198] width 570 height 30
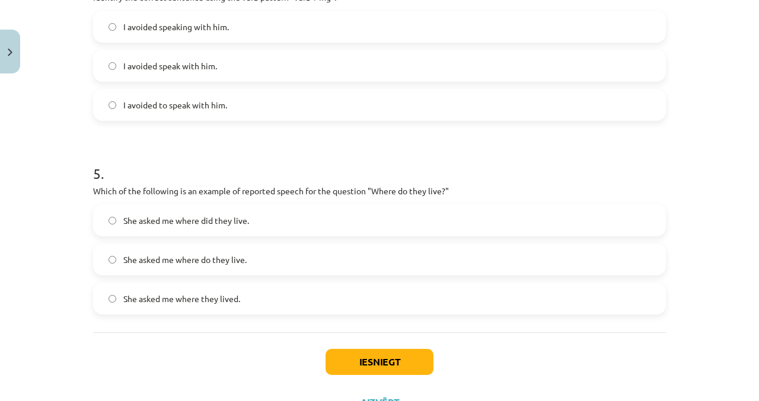
scroll to position [866, 0]
click at [137, 251] on label "She asked me where do they live." at bounding box center [379, 260] width 570 height 30
click at [471, 223] on label "She asked me where did they live." at bounding box center [379, 221] width 570 height 30
click at [398, 371] on button "Iesniegt" at bounding box center [379, 362] width 108 height 26
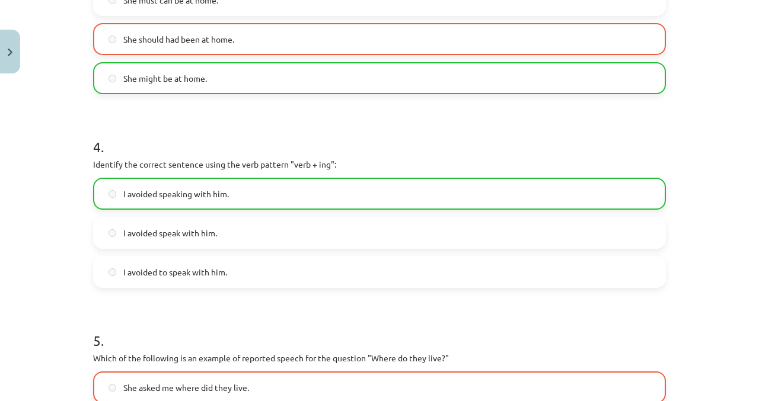
scroll to position [904, 0]
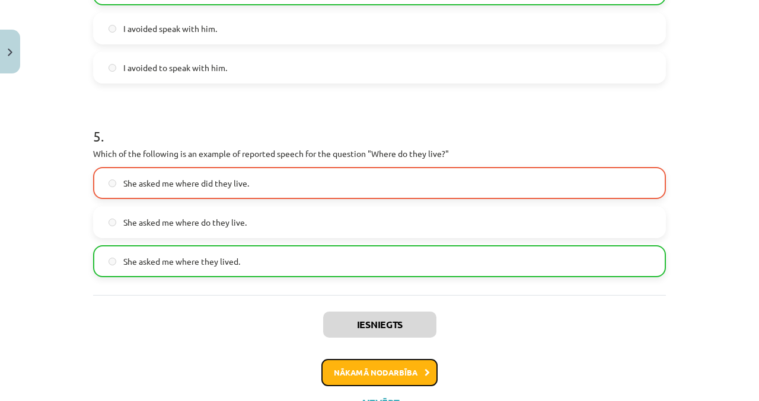
click at [423, 372] on button "Nākamā nodarbība" at bounding box center [379, 372] width 116 height 27
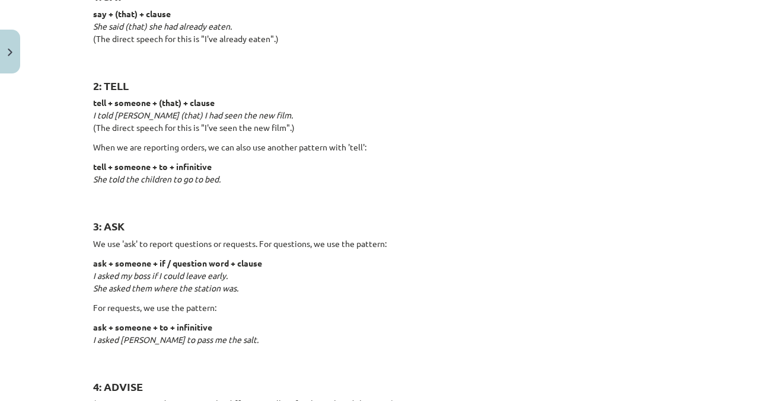
scroll to position [311, 0]
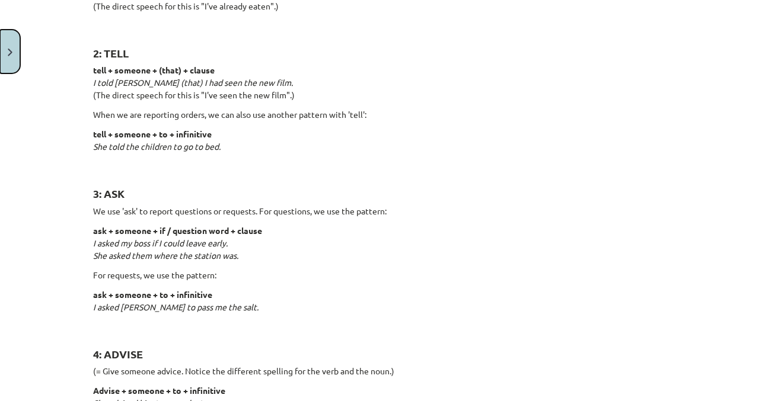
click at [0, 58] on button "Close" at bounding box center [10, 52] width 20 height 44
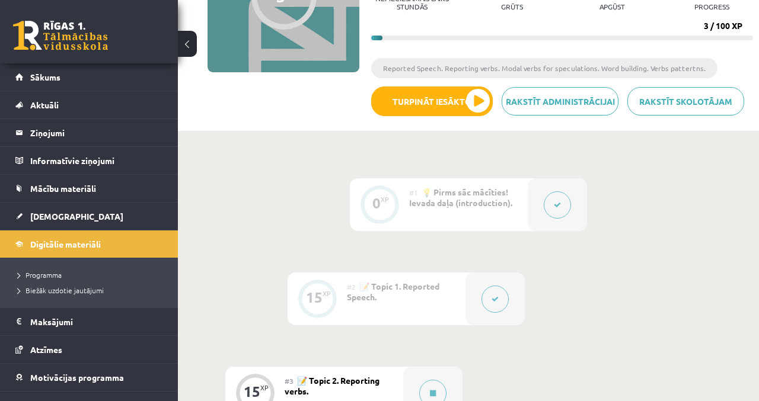
click at [181, 43] on button at bounding box center [187, 44] width 19 height 26
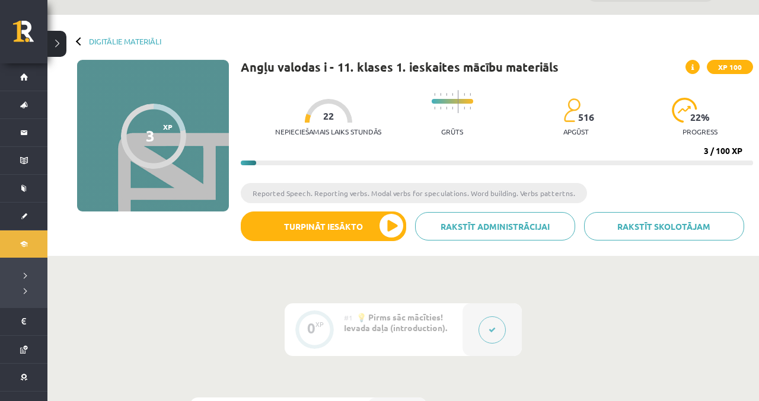
scroll to position [29, 0]
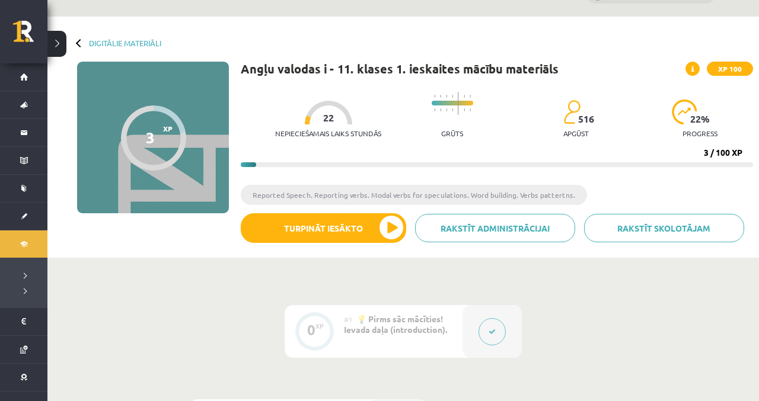
click at [698, 62] on div "XP 100" at bounding box center [719, 69] width 68 height 14
click at [693, 69] on icon at bounding box center [692, 69] width 2 height 7
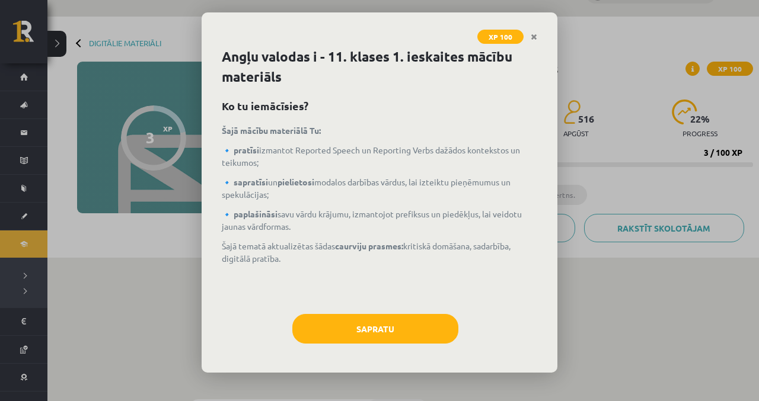
click at [541, 33] on link "Close" at bounding box center [533, 36] width 21 height 23
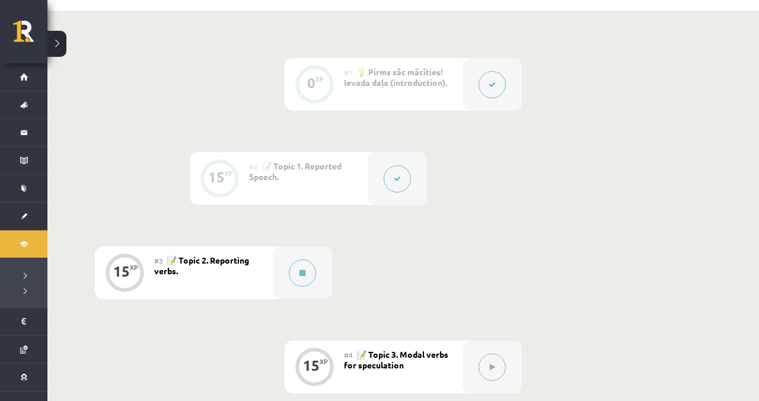
scroll to position [276, 0]
click at [301, 279] on button at bounding box center [302, 273] width 27 height 27
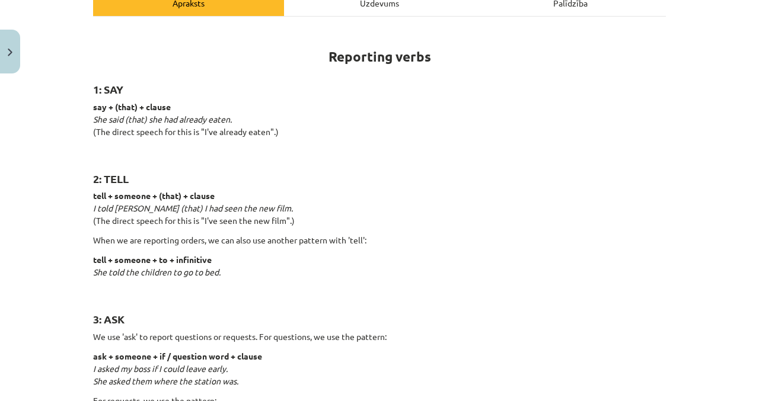
scroll to position [0, 0]
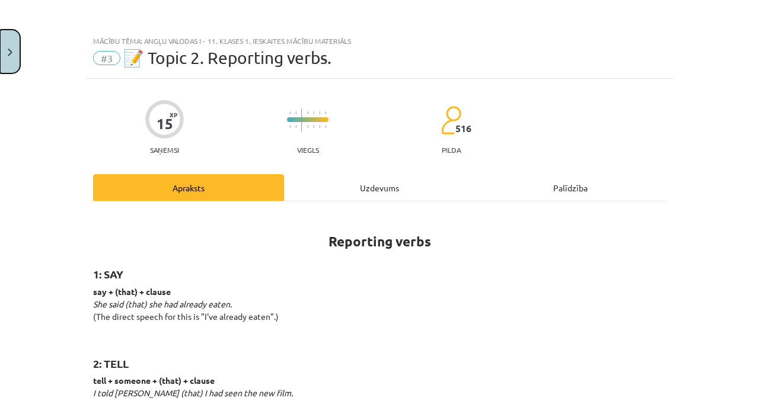
click at [18, 39] on button "Close" at bounding box center [10, 52] width 20 height 44
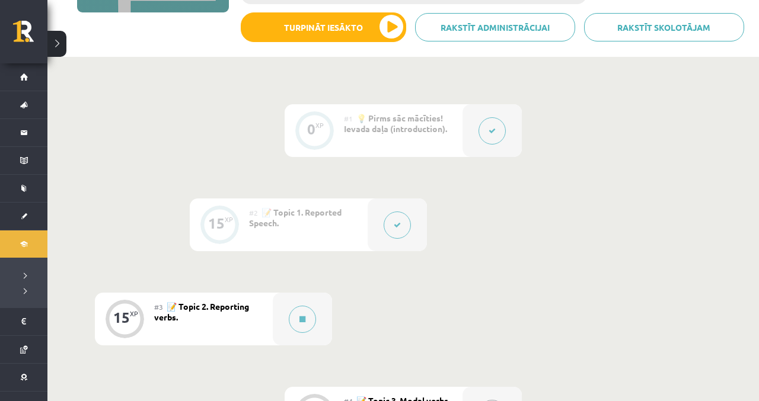
scroll to position [229, 0]
click at [309, 320] on button at bounding box center [302, 319] width 27 height 27
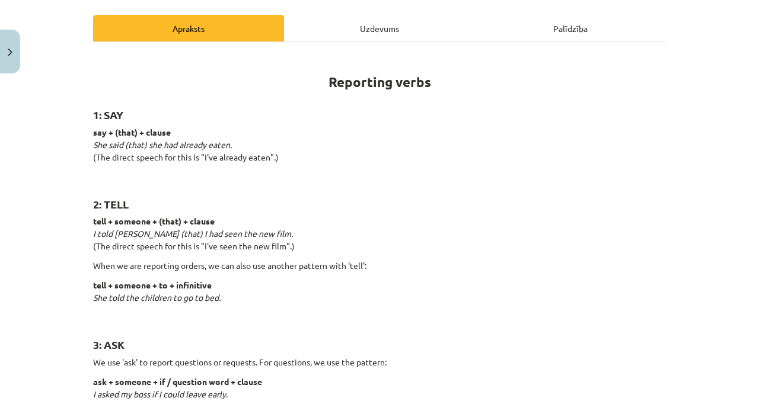
scroll to position [161, 0]
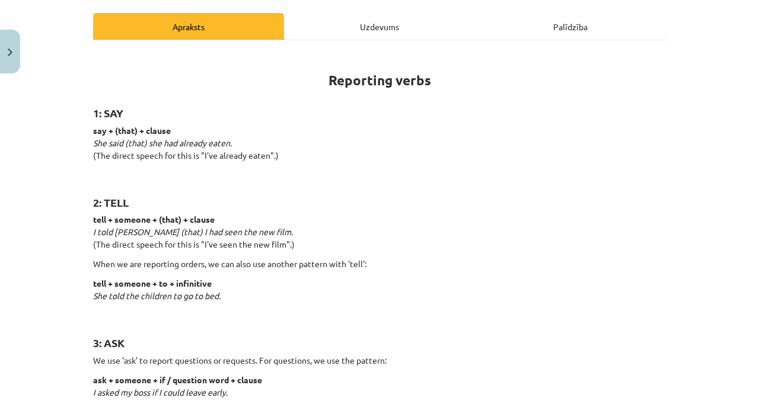
click at [365, 20] on div "Uzdevums" at bounding box center [379, 26] width 191 height 27
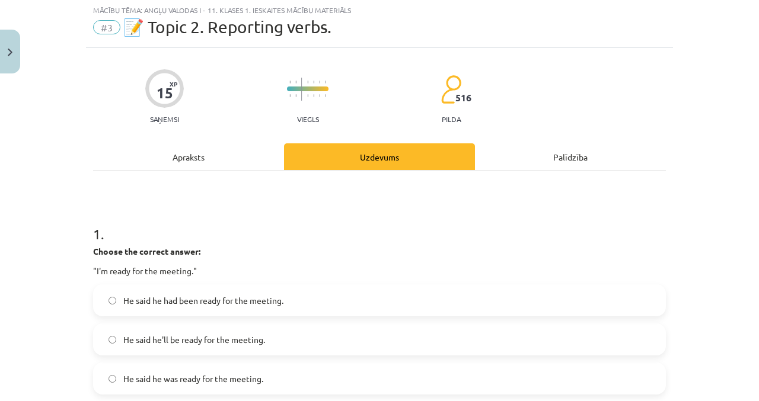
scroll to position [30, 0]
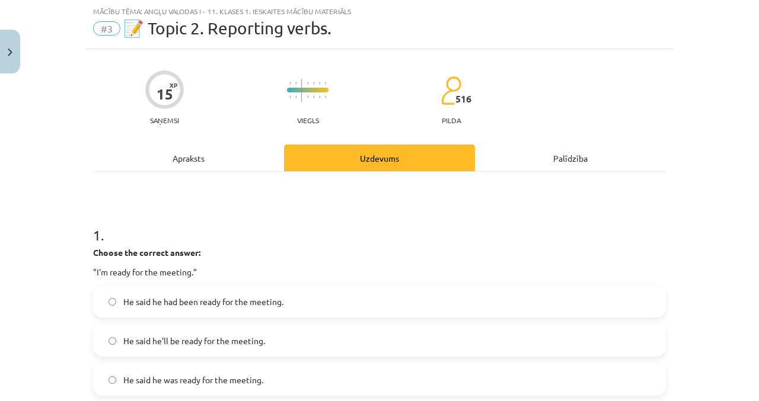
click at [162, 168] on div "Apraksts" at bounding box center [188, 158] width 191 height 27
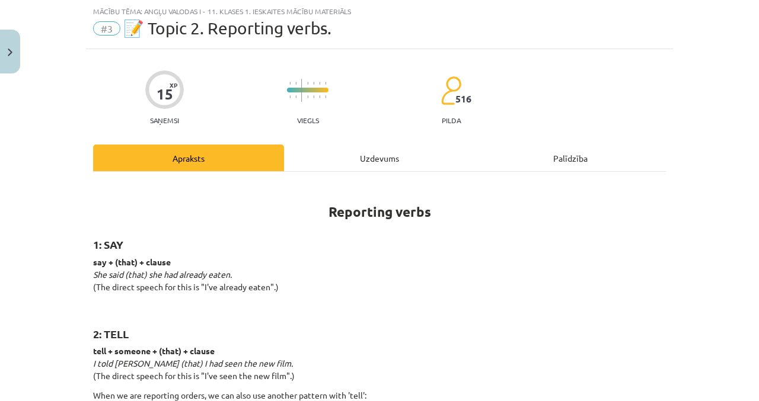
click at [554, 153] on div "Palīdzība" at bounding box center [570, 158] width 191 height 27
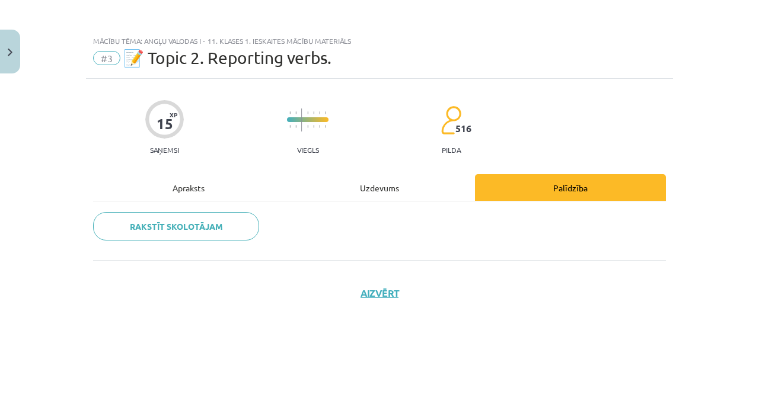
click at [173, 180] on div "Apraksts" at bounding box center [188, 187] width 191 height 27
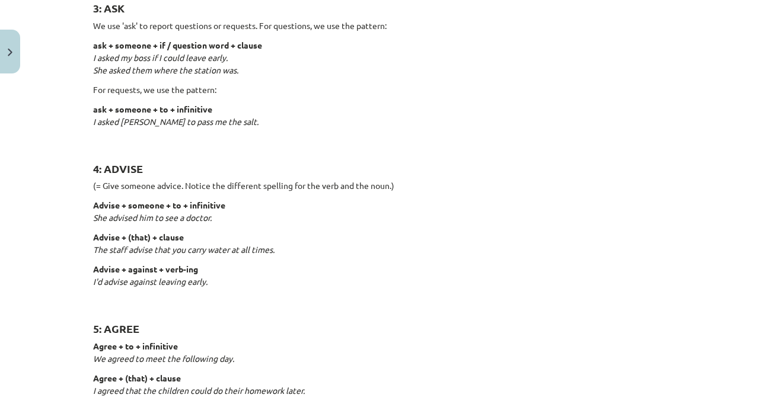
scroll to position [502, 0]
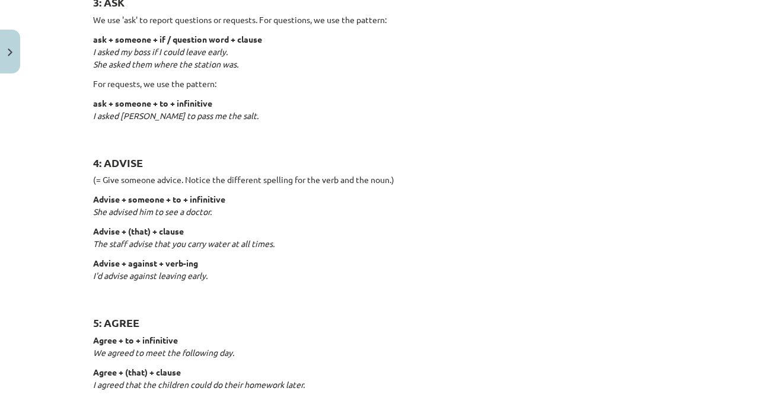
click at [27, 279] on div "Mācību tēma: Angļu valodas i - 11. klases 1. ieskaites mācību materiāls #3 📝 To…" at bounding box center [379, 200] width 759 height 401
click at [19, 217] on div "Mācību tēma: Angļu valodas i - 11. klases 1. ieskaites mācību materiāls #3 📝 To…" at bounding box center [379, 200] width 759 height 401
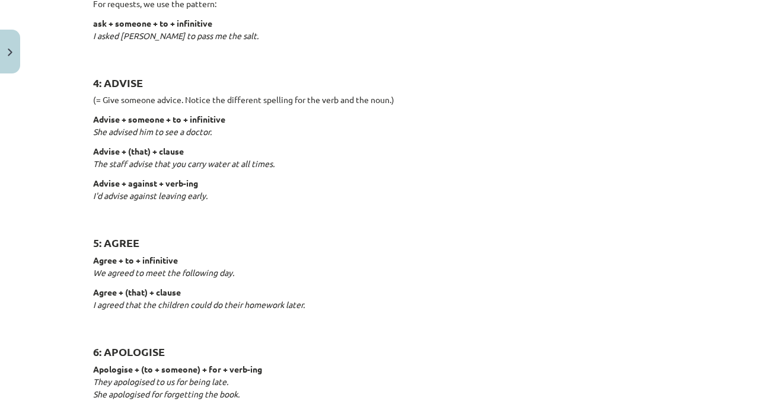
scroll to position [583, 0]
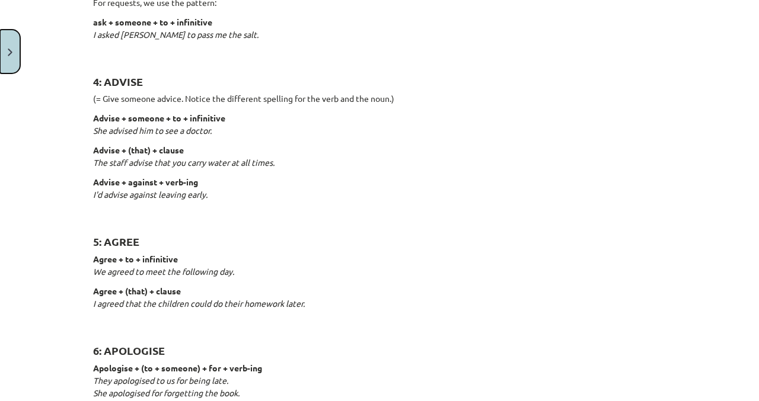
click at [19, 62] on button "Close" at bounding box center [10, 52] width 20 height 44
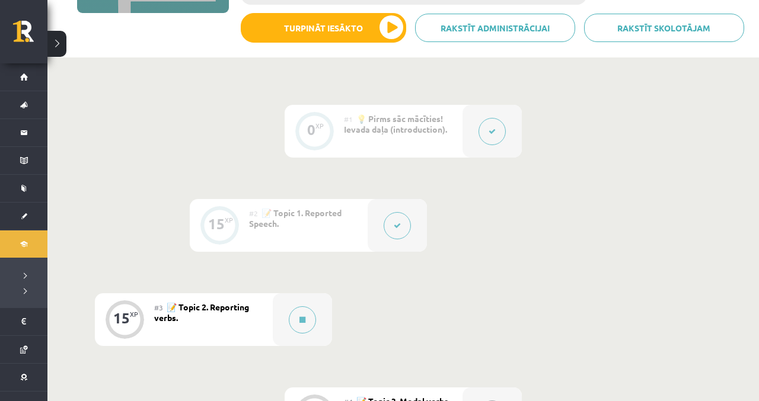
click at [21, 80] on link "Sākums" at bounding box center [23, 76] width 47 height 27
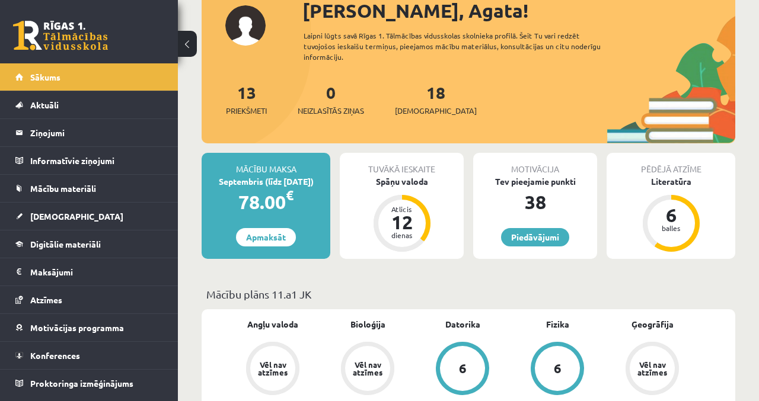
scroll to position [70, 0]
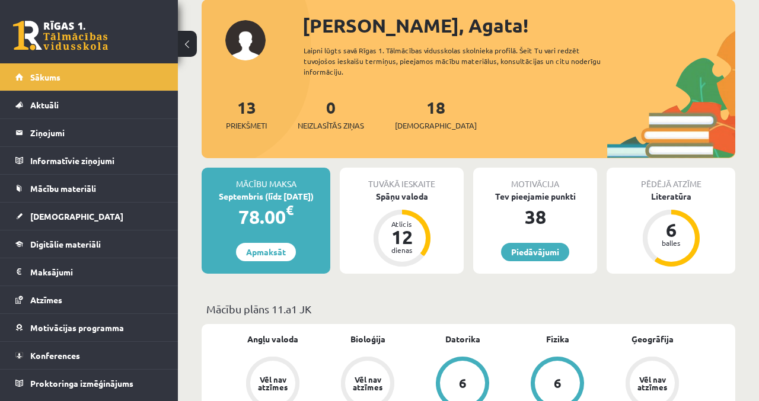
click at [426, 190] on div "Spāņu valoda" at bounding box center [402, 196] width 124 height 12
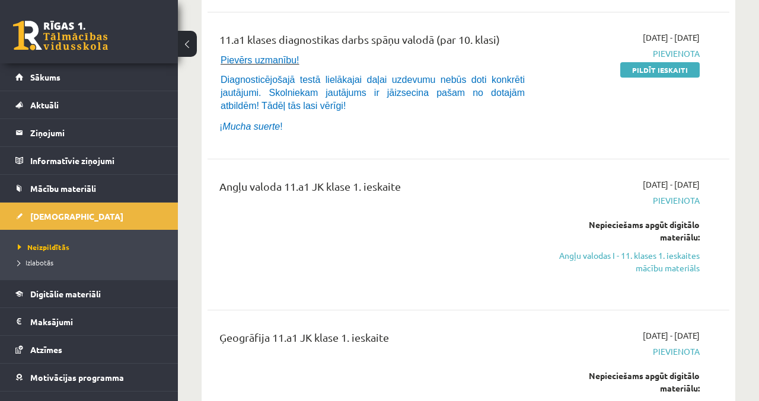
scroll to position [226, 0]
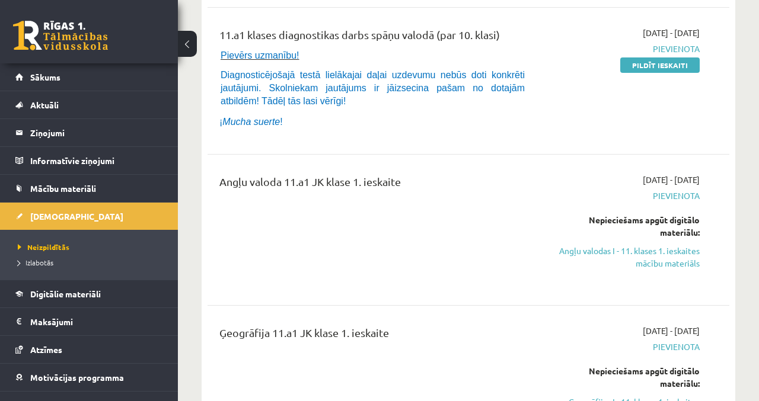
click at [665, 265] on link "Angļu valodas I - 11. klases 1. ieskaites mācību materiāls" at bounding box center [625, 257] width 148 height 25
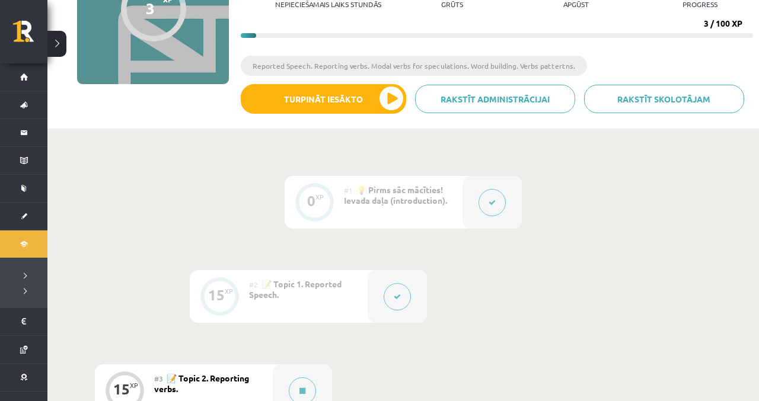
scroll to position [159, 0]
click at [483, 210] on button at bounding box center [491, 201] width 27 height 27
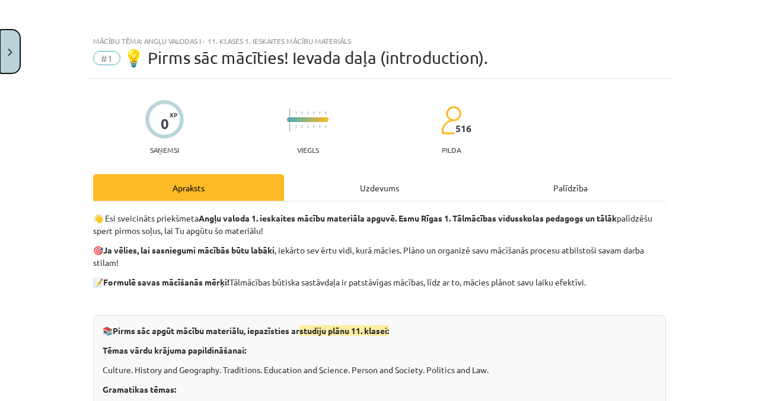
click at [1, 43] on button "Close" at bounding box center [10, 52] width 20 height 44
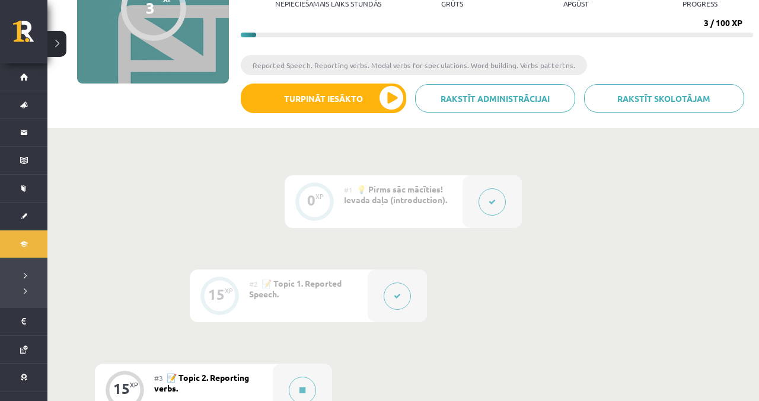
click at [55, 44] on button at bounding box center [56, 44] width 19 height 26
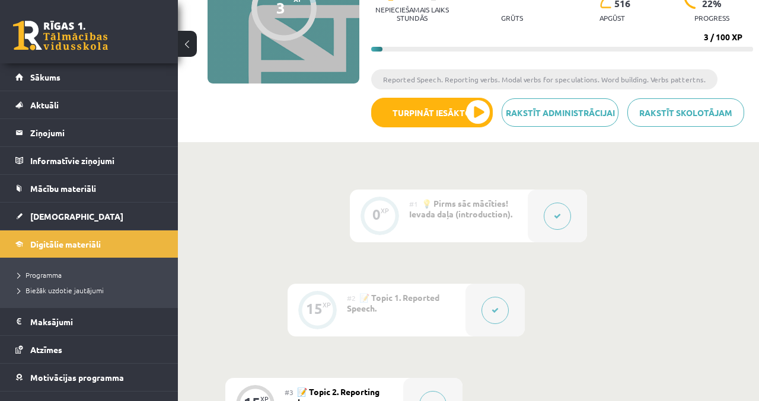
scroll to position [0, 0]
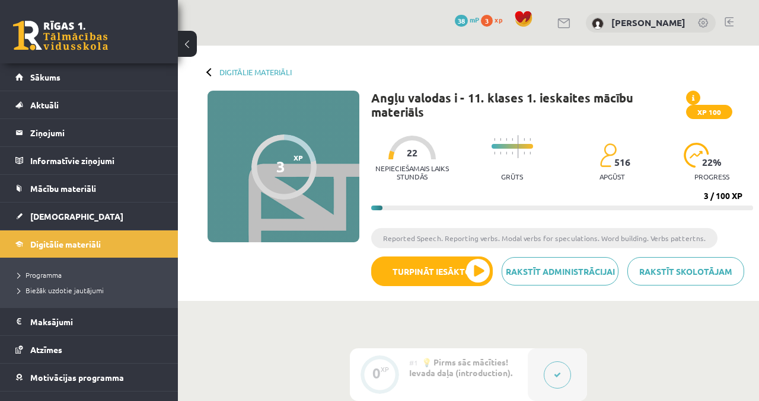
click at [38, 78] on span "Sākums" at bounding box center [45, 77] width 30 height 11
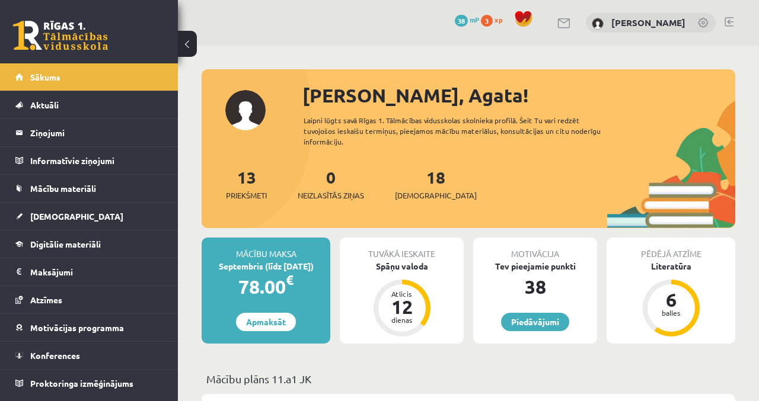
click at [427, 260] on div "Spāņu valoda" at bounding box center [402, 266] width 124 height 12
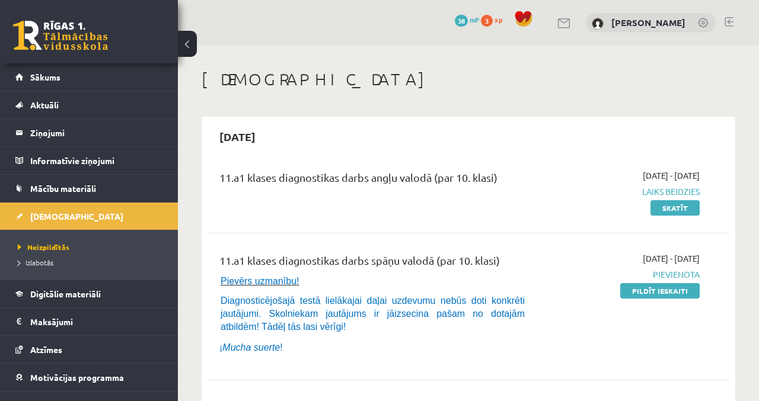
click at [263, 166] on div "11.a1 klases diagnostikas darbs angļu valodā (par 10. klasi) 2025-09-01 - 2025-…" at bounding box center [468, 192] width 522 height 68
click at [675, 178] on span "2025-09-01 - 2025-09-15" at bounding box center [670, 175] width 57 height 12
click at [679, 205] on link "Skatīt" at bounding box center [674, 207] width 49 height 15
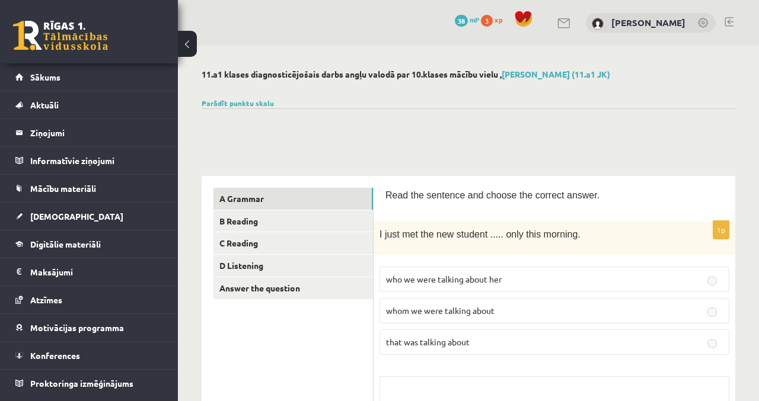
click at [232, 100] on link "Parādīt punktu skalu" at bounding box center [237, 102] width 72 height 9
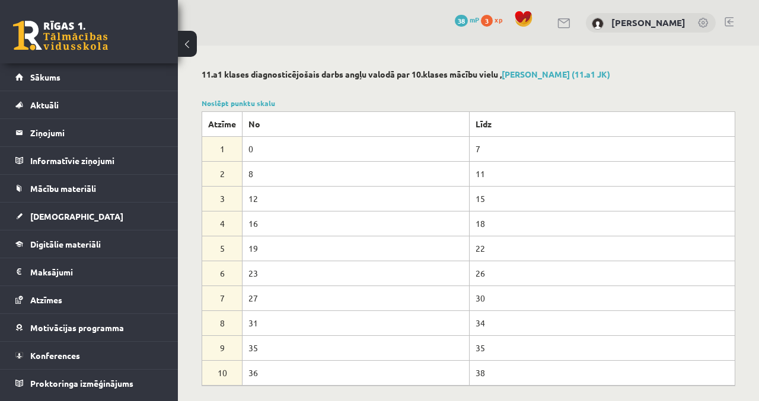
click at [233, 104] on link "Noslēpt punktu skalu" at bounding box center [237, 102] width 73 height 9
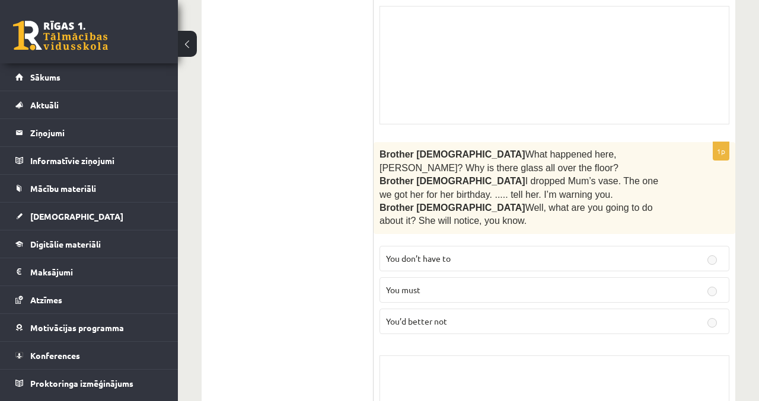
scroll to position [677, 0]
